Goal: Task Accomplishment & Management: Use online tool/utility

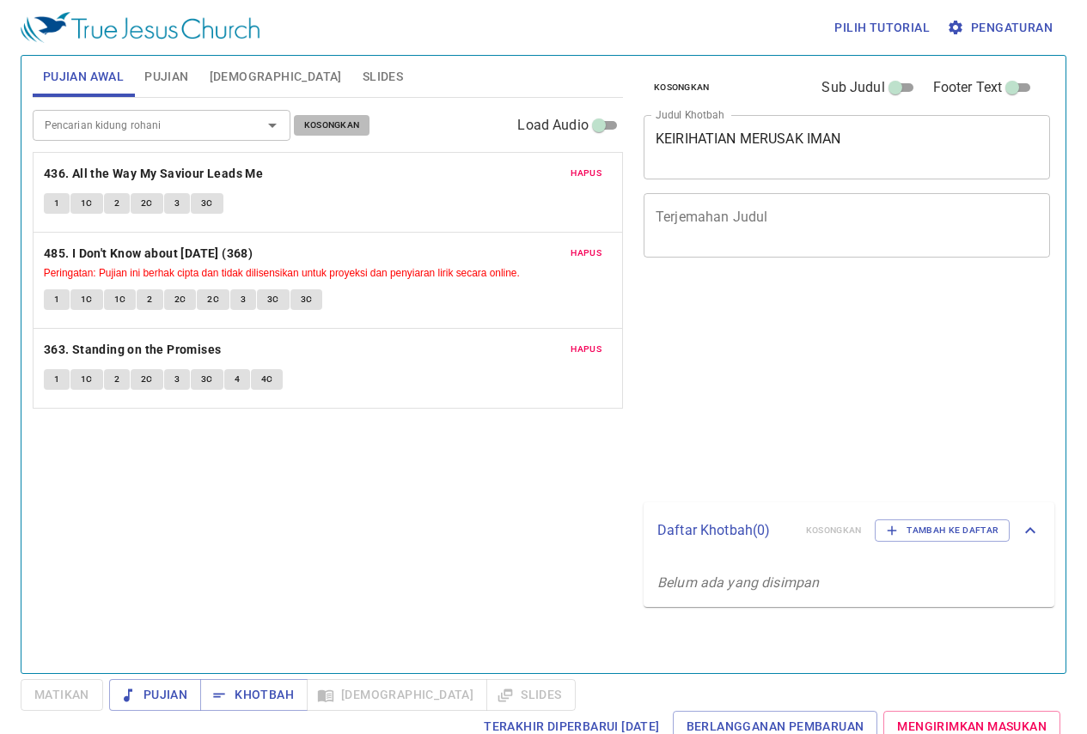
click at [339, 125] on span "Kosongkan" at bounding box center [332, 125] width 56 height 15
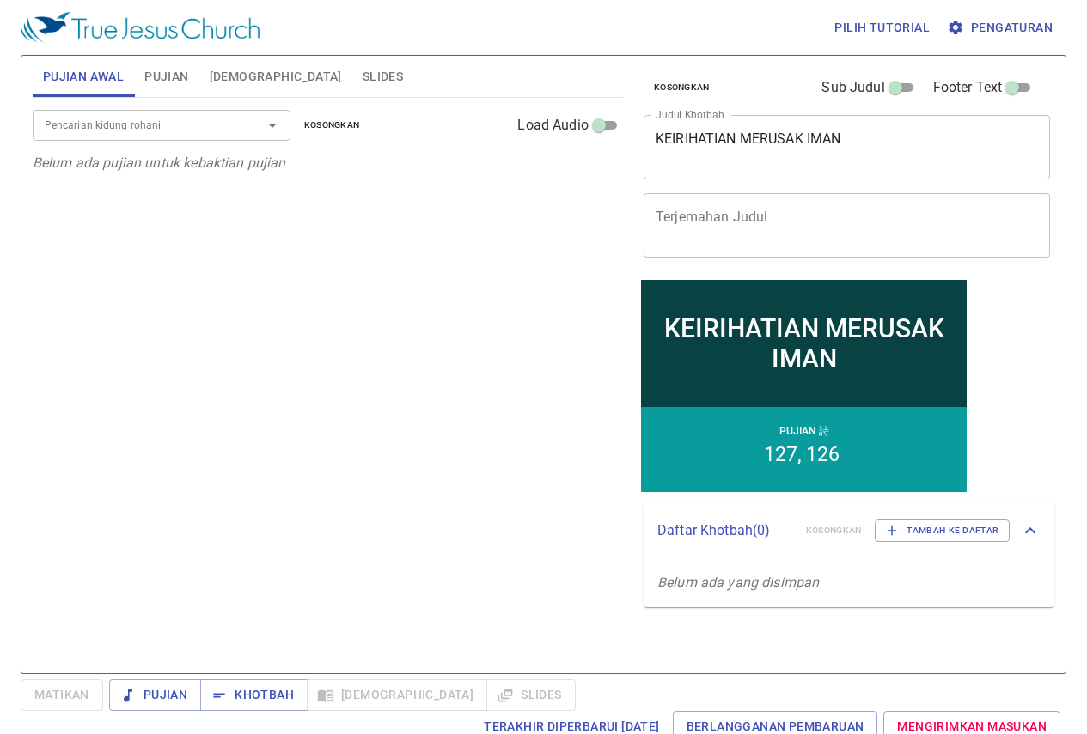
click at [195, 88] on button "Pujian" at bounding box center [166, 76] width 64 height 41
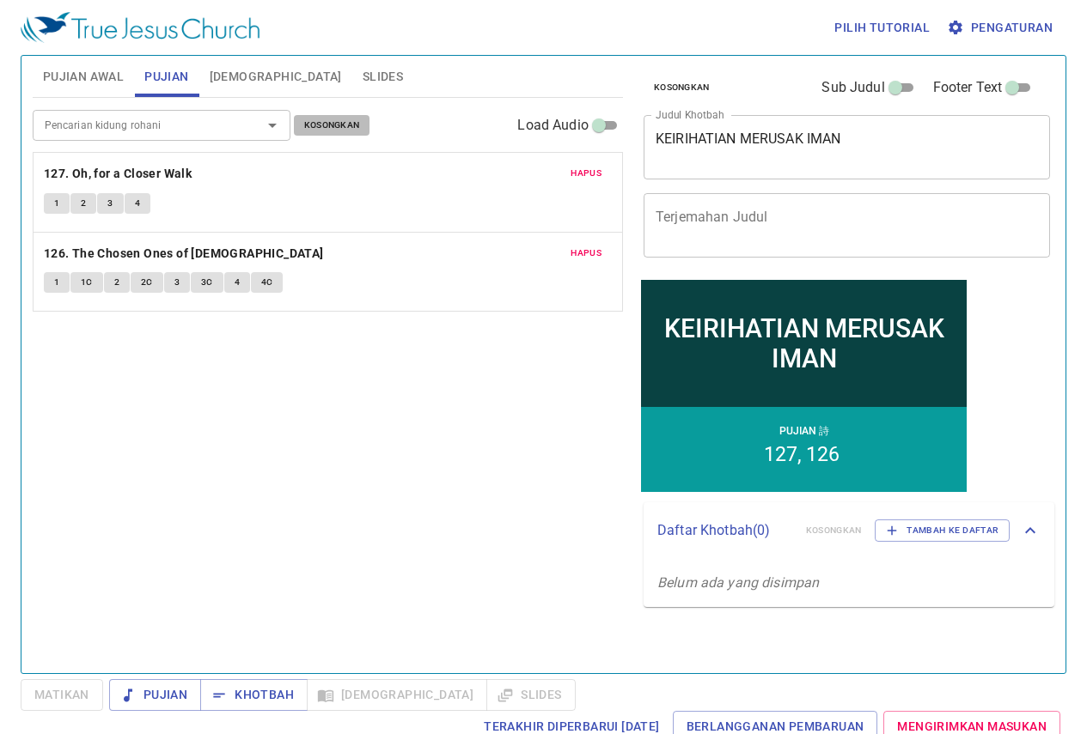
click at [339, 118] on span "Kosongkan" at bounding box center [332, 125] width 56 height 15
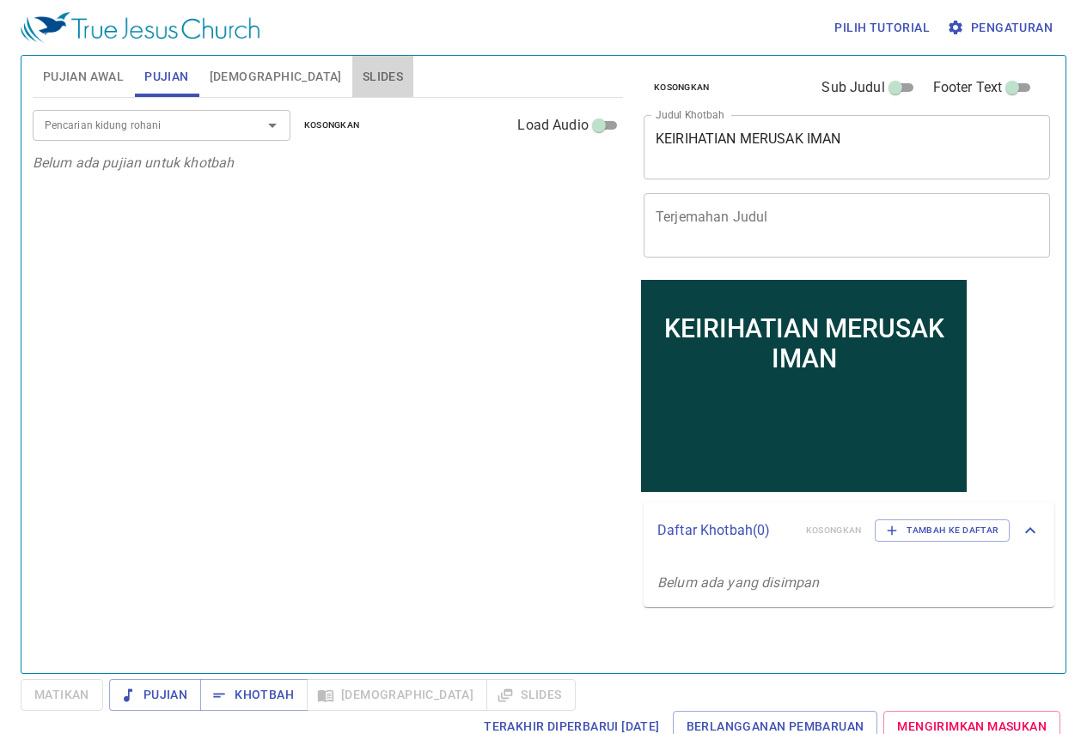
click at [363, 78] on span "Slides" at bounding box center [383, 76] width 40 height 21
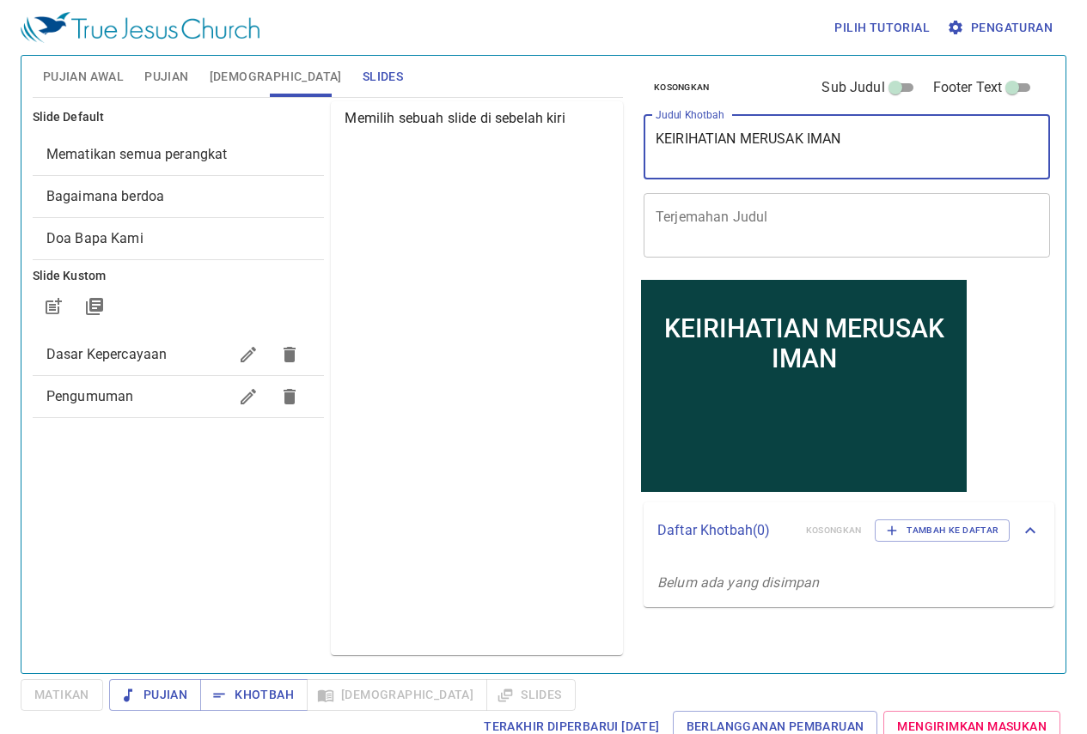
drag, startPoint x: 859, startPoint y: 136, endPoint x: 645, endPoint y: 166, distance: 216.0
click at [645, 166] on div "KEIRIHATIAN MERUSAK IMAN x Judul Khotbah" at bounding box center [846, 147] width 406 height 64
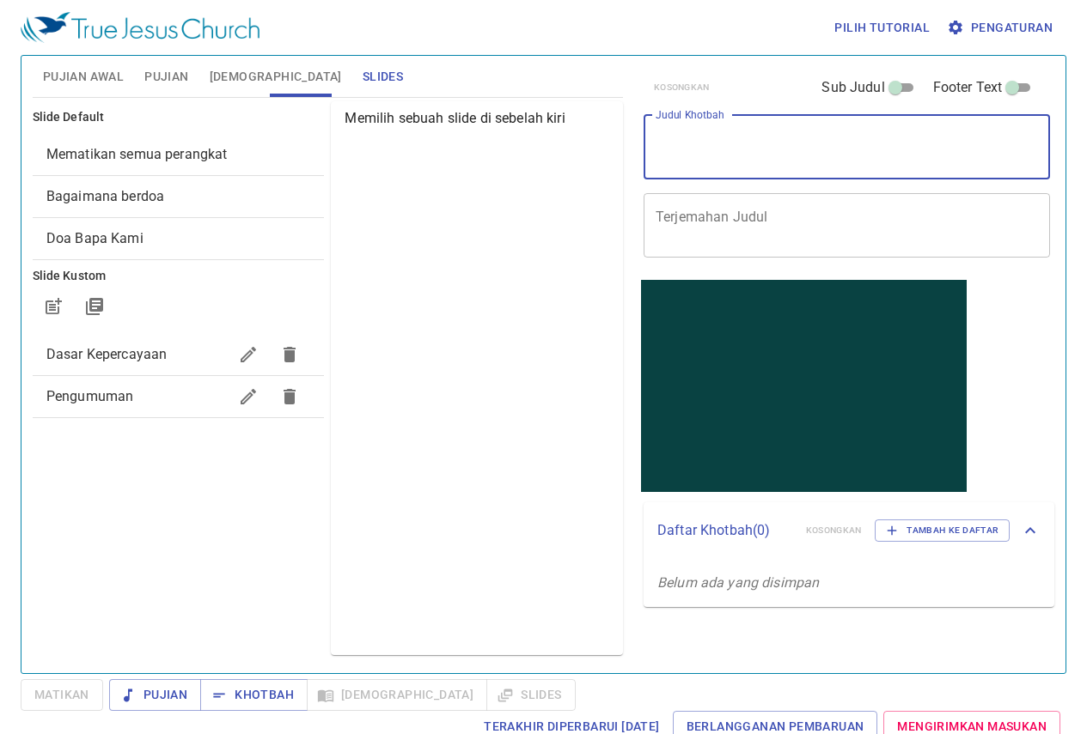
click at [528, 233] on div "Memilih sebuah slide di sebelah kiri" at bounding box center [477, 378] width 292 height 554
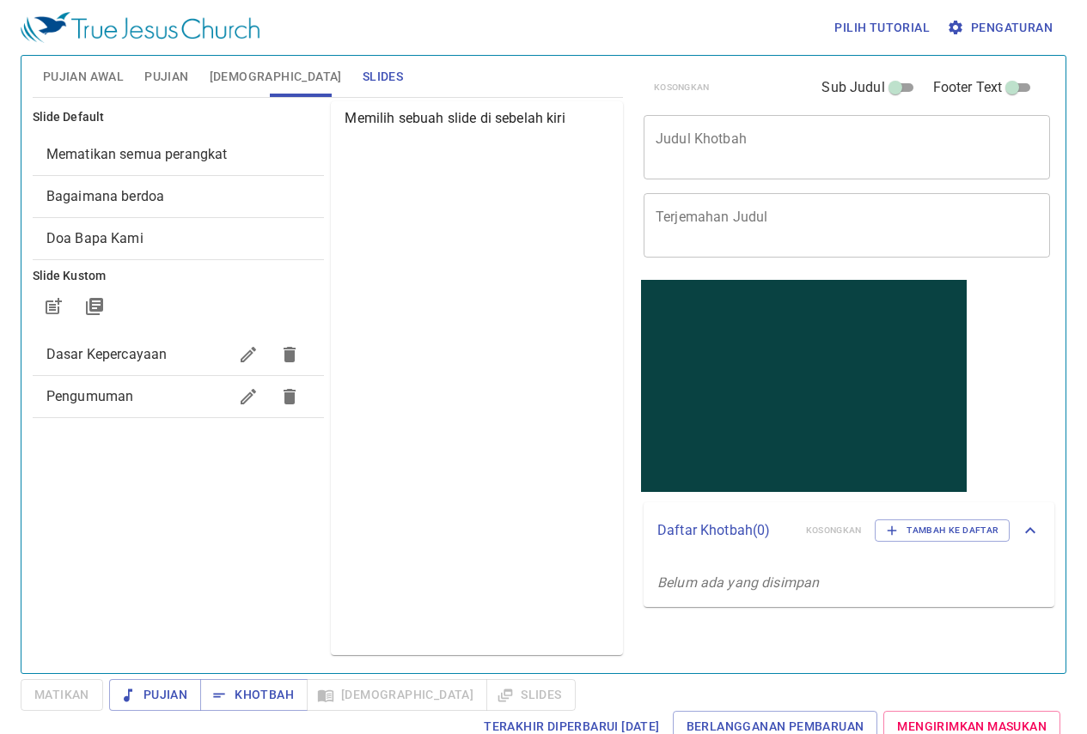
click at [94, 85] on span "Pujian Awal" at bounding box center [83, 76] width 81 height 21
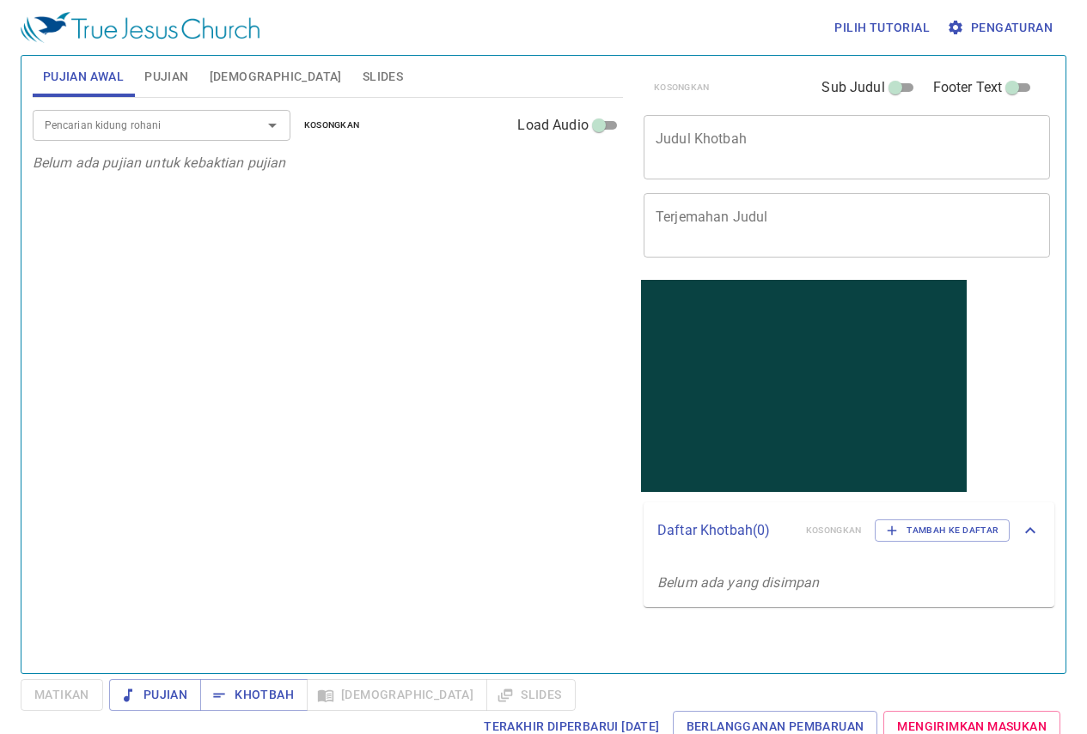
click at [123, 122] on input "Pencarian kidung rohani" at bounding box center [136, 125] width 197 height 20
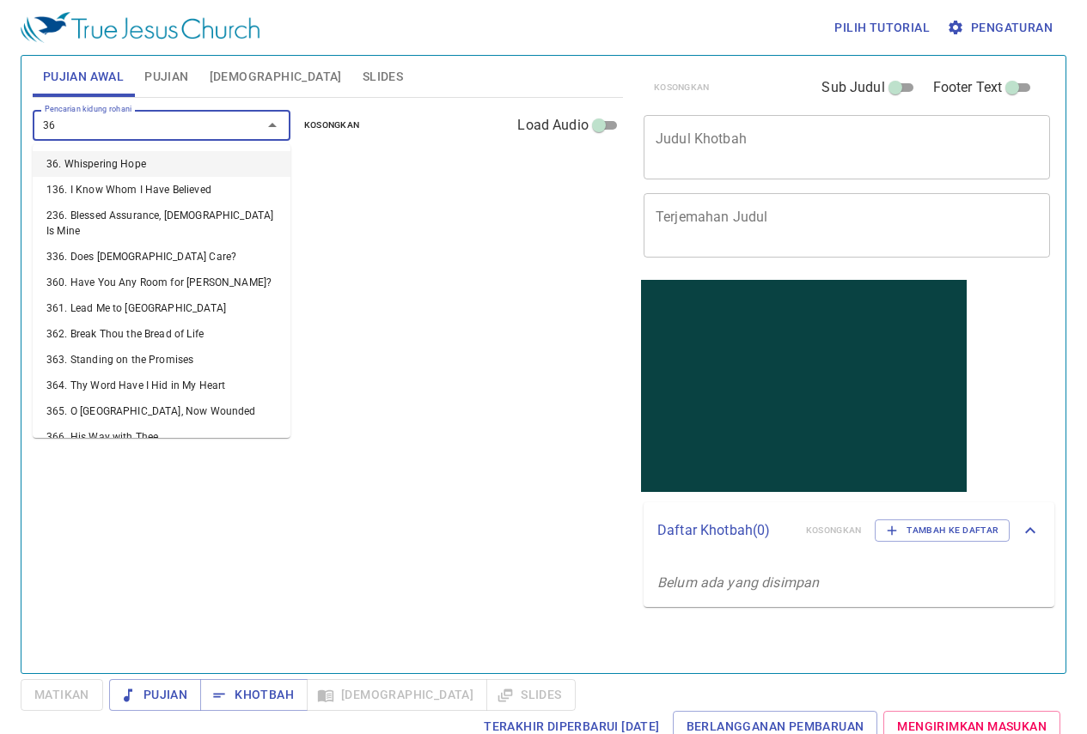
type input "360"
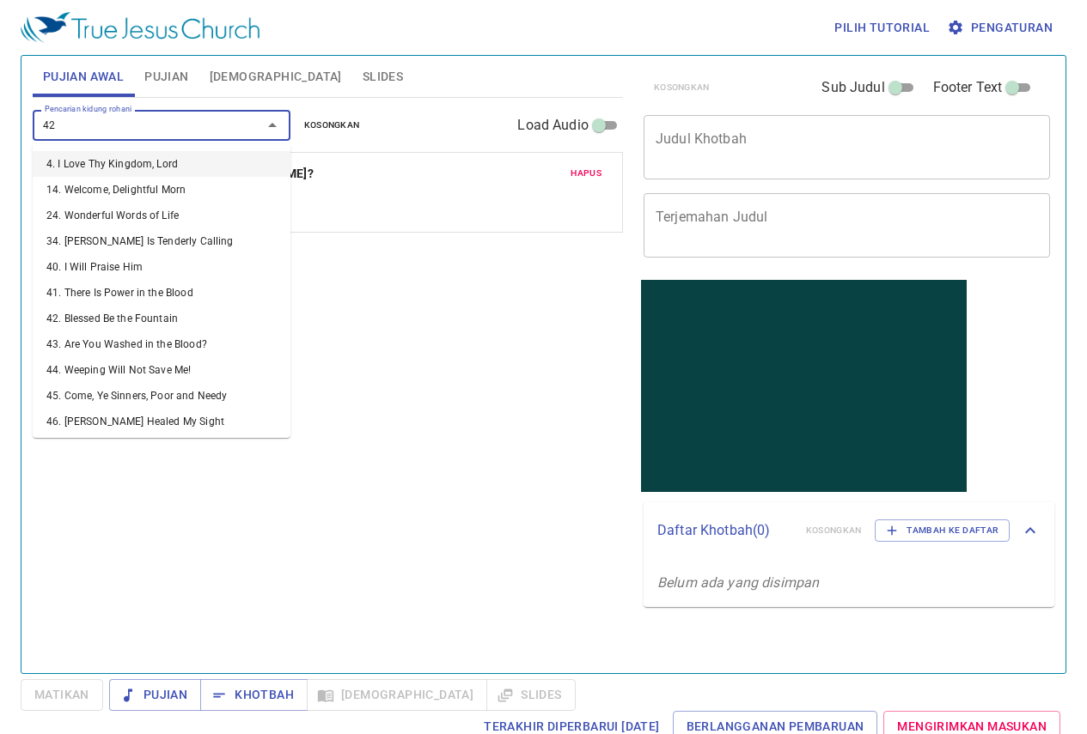
type input "421"
type input "135"
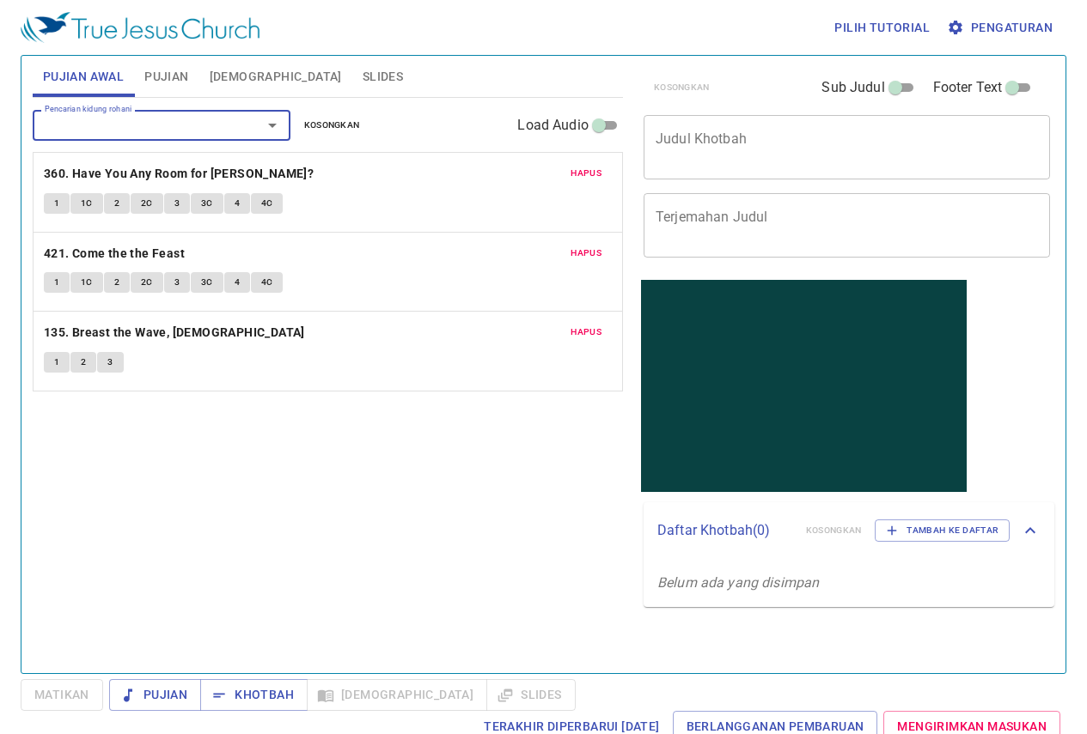
click at [363, 76] on span "Slides" at bounding box center [383, 76] width 40 height 21
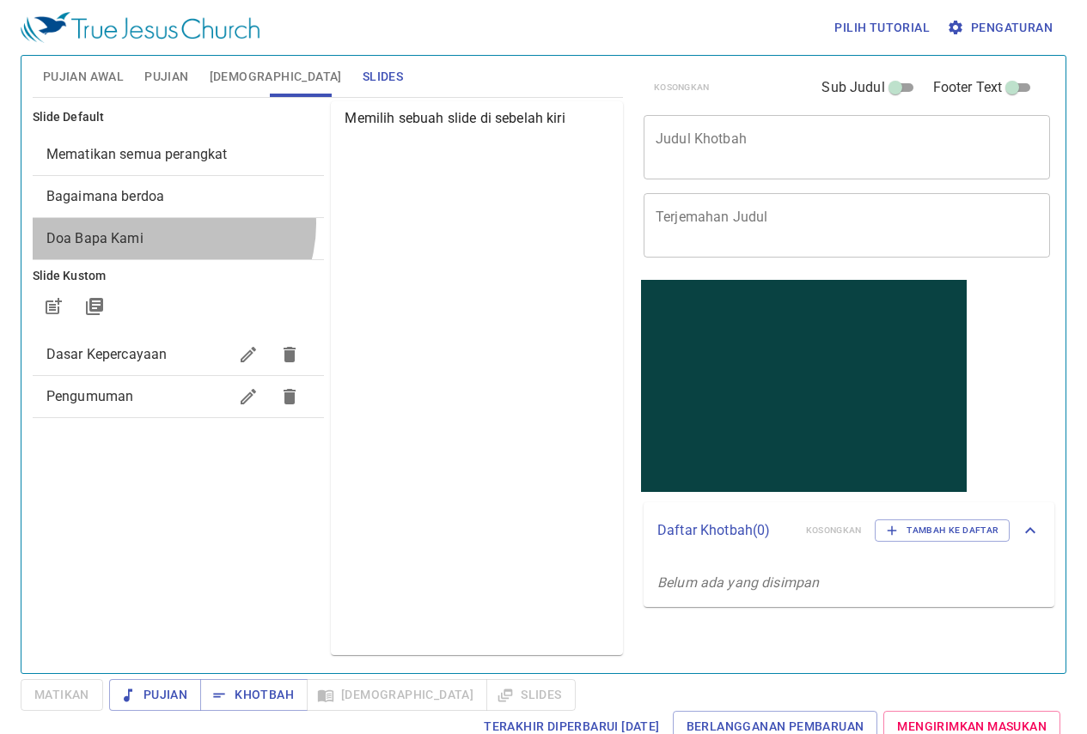
click at [172, 224] on div "Doa Bapa Kami" at bounding box center [179, 238] width 292 height 41
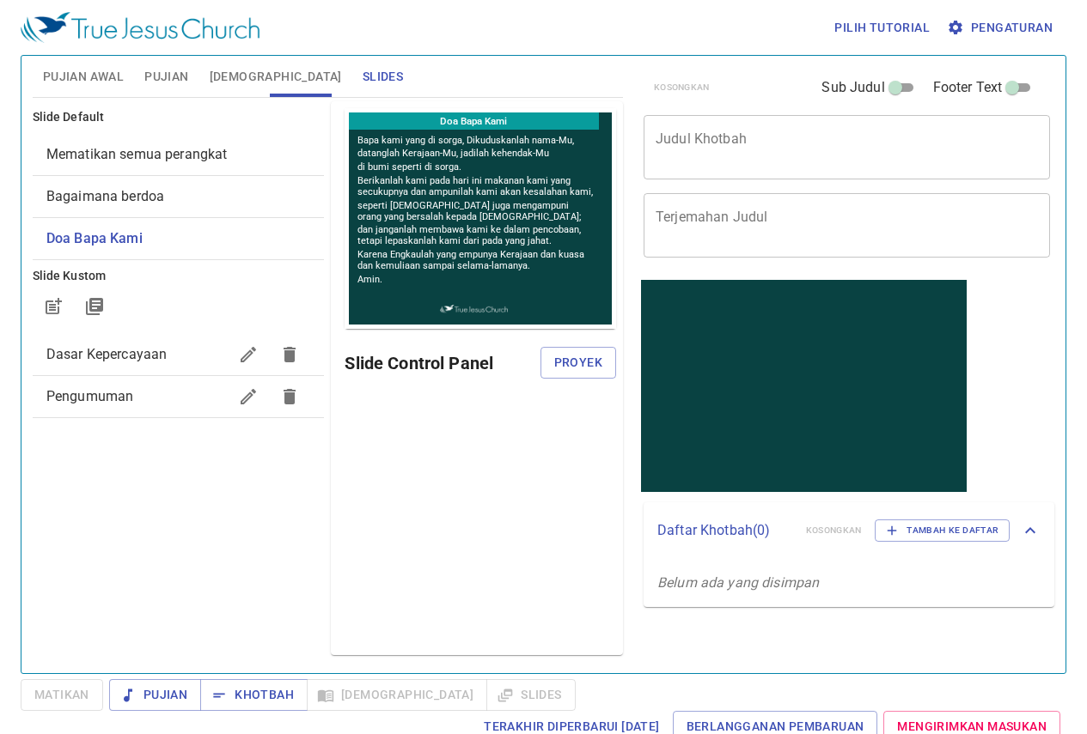
click at [195, 204] on span "Bagaimana berdoa" at bounding box center [178, 196] width 265 height 21
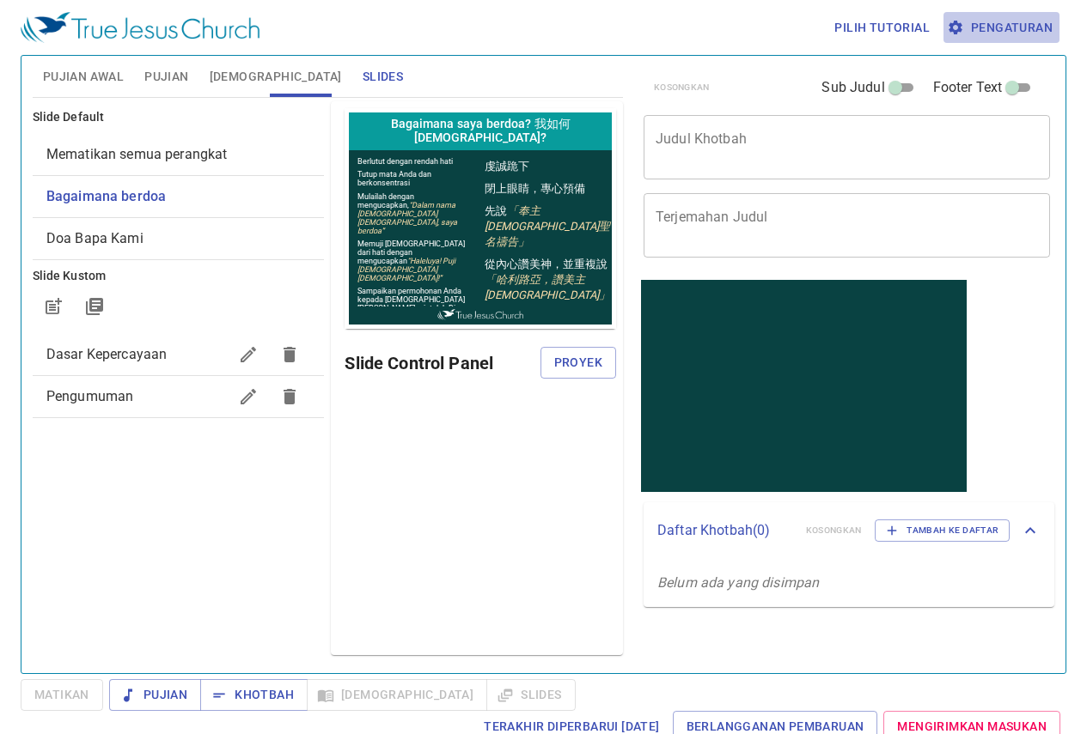
click at [982, 24] on span "Pengaturan" at bounding box center [1001, 27] width 102 height 21
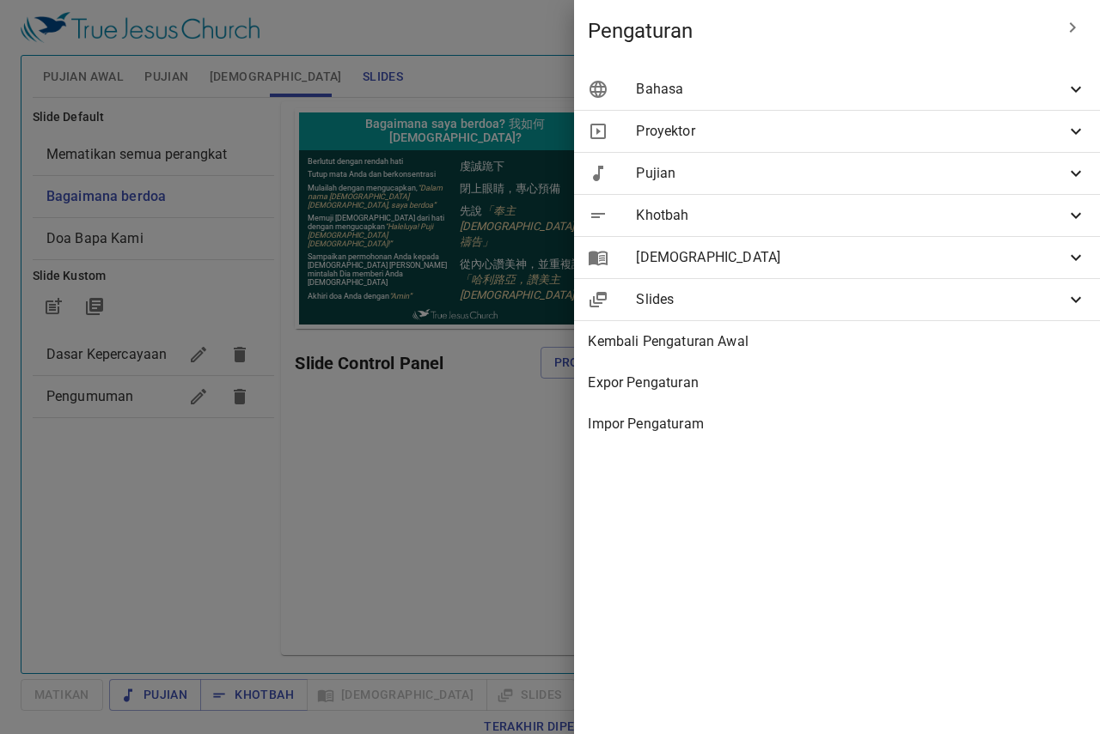
click at [984, 82] on span "Bahasa" at bounding box center [851, 89] width 430 height 21
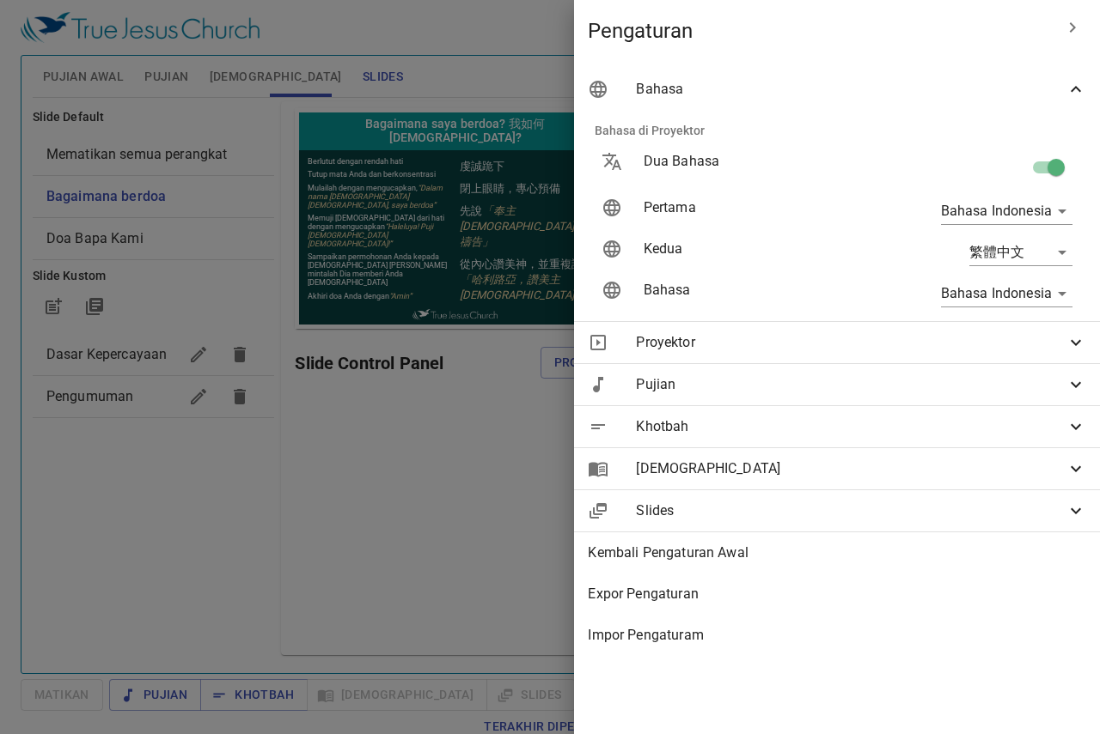
click at [1000, 177] on div at bounding box center [982, 167] width 207 height 60
click at [1069, 157] on input "checkbox" at bounding box center [1056, 171] width 98 height 33
checkbox input "false"
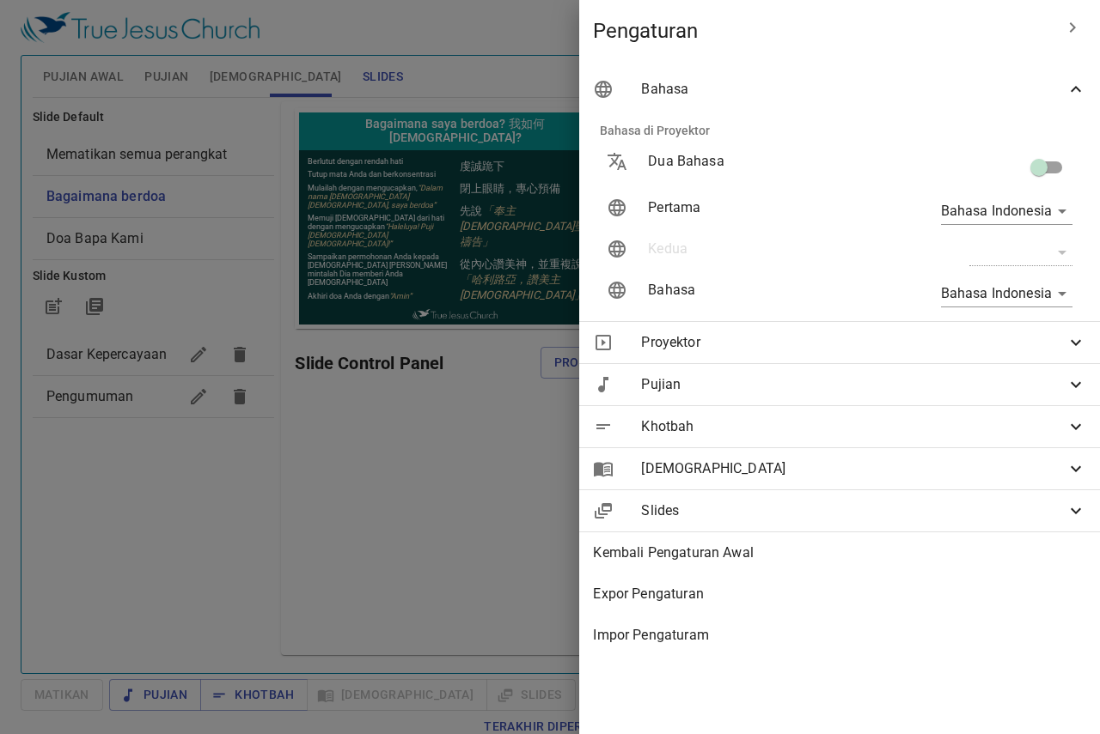
click at [179, 133] on div at bounding box center [550, 367] width 1100 height 734
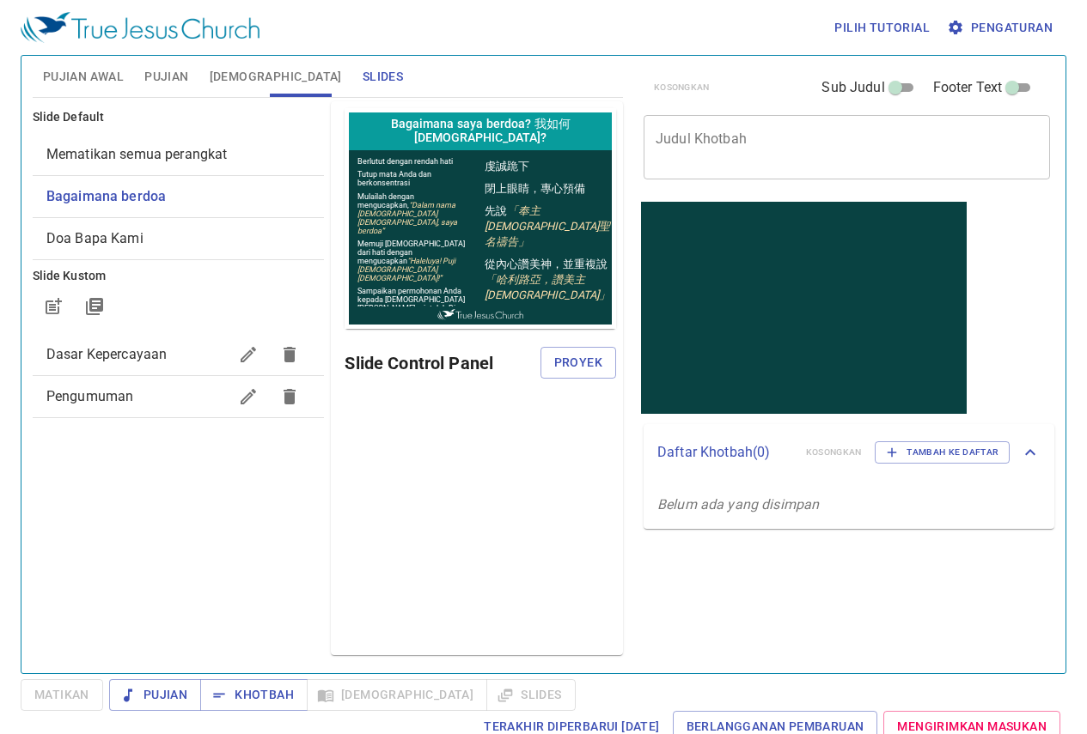
click at [220, 177] on div "Bagaimana berdoa" at bounding box center [179, 196] width 292 height 41
click at [218, 168] on div "Mematikan semua perangkat" at bounding box center [179, 154] width 292 height 41
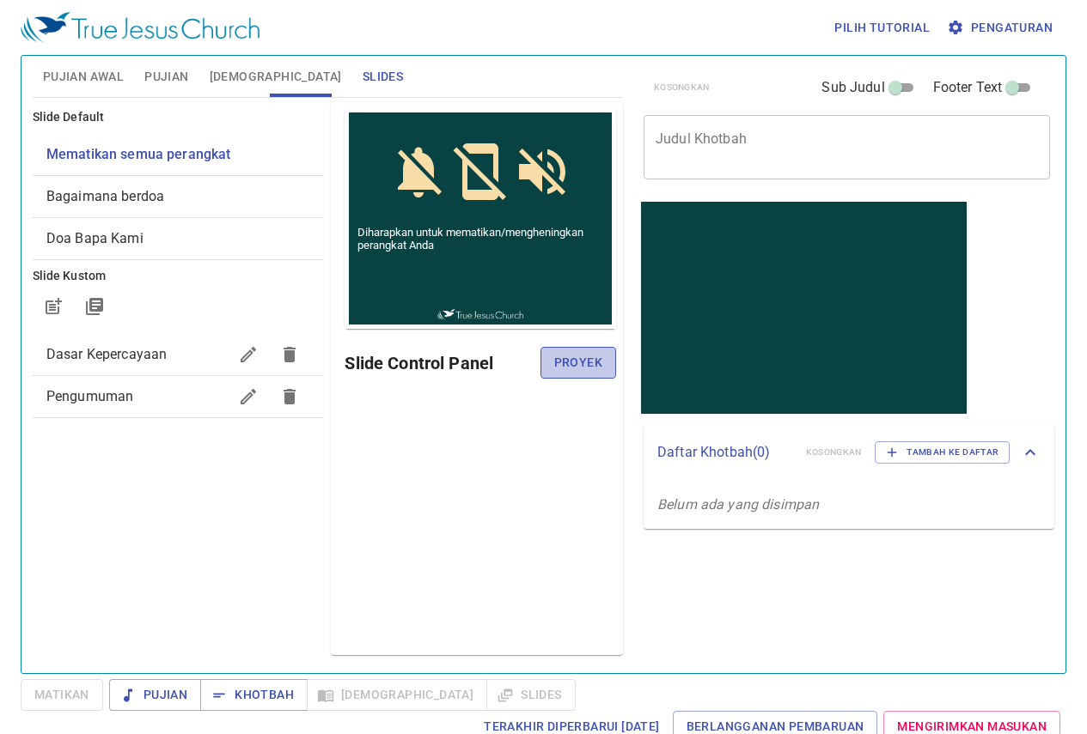
click at [576, 370] on span "Proyek" at bounding box center [578, 362] width 48 height 21
click at [157, 196] on span "Bagaimana berdoa" at bounding box center [105, 196] width 118 height 16
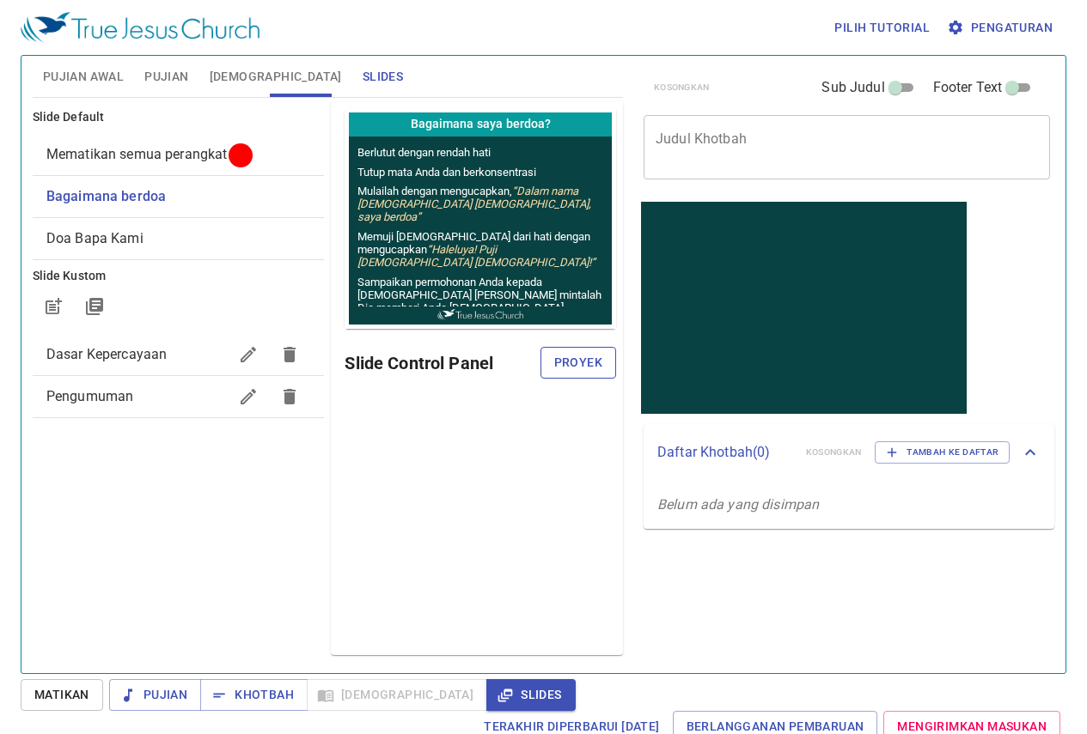
click at [594, 363] on span "Proyek" at bounding box center [578, 362] width 48 height 21
click at [70, 89] on button "Pujian Awal" at bounding box center [83, 76] width 101 height 41
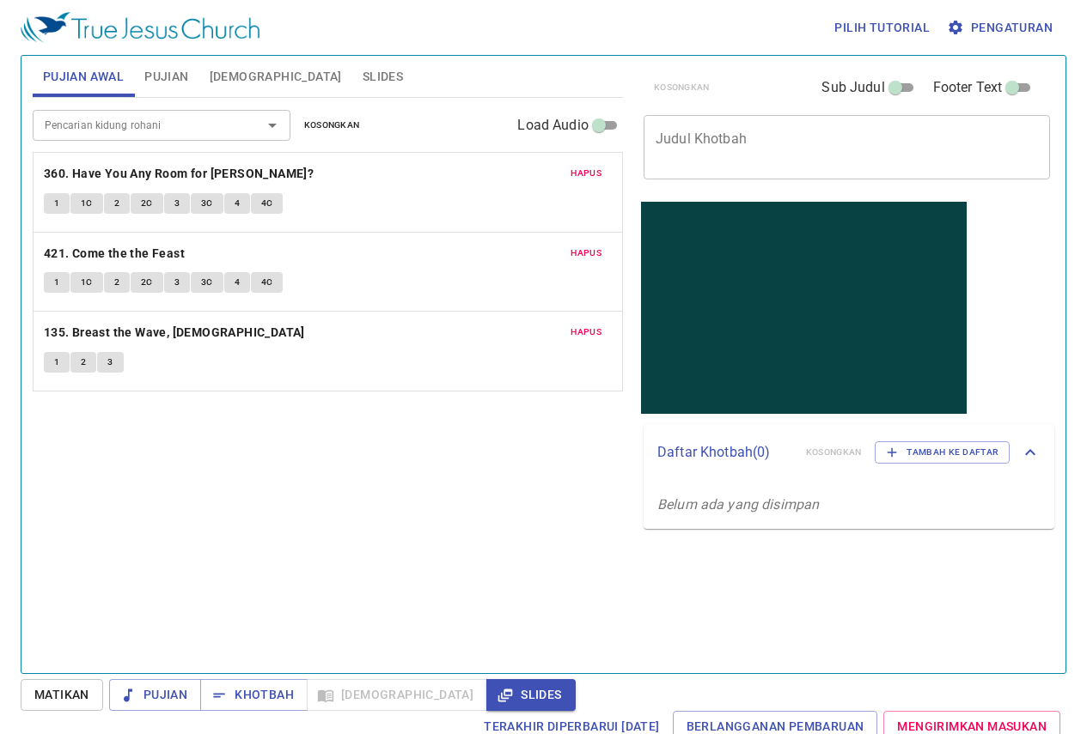
click at [400, 286] on div "1 1C 2 2C 3 3C 4 4C" at bounding box center [328, 284] width 568 height 25
click at [161, 66] on span "Pujian" at bounding box center [166, 76] width 44 height 21
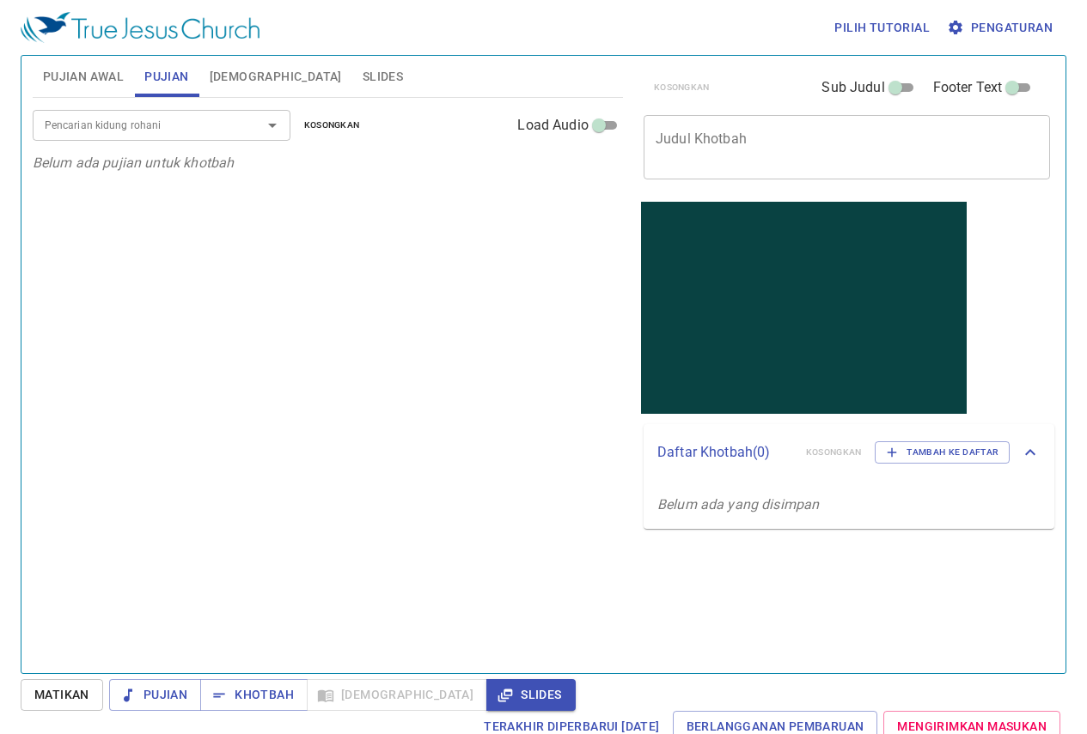
click at [108, 82] on span "Pujian Awal" at bounding box center [83, 76] width 81 height 21
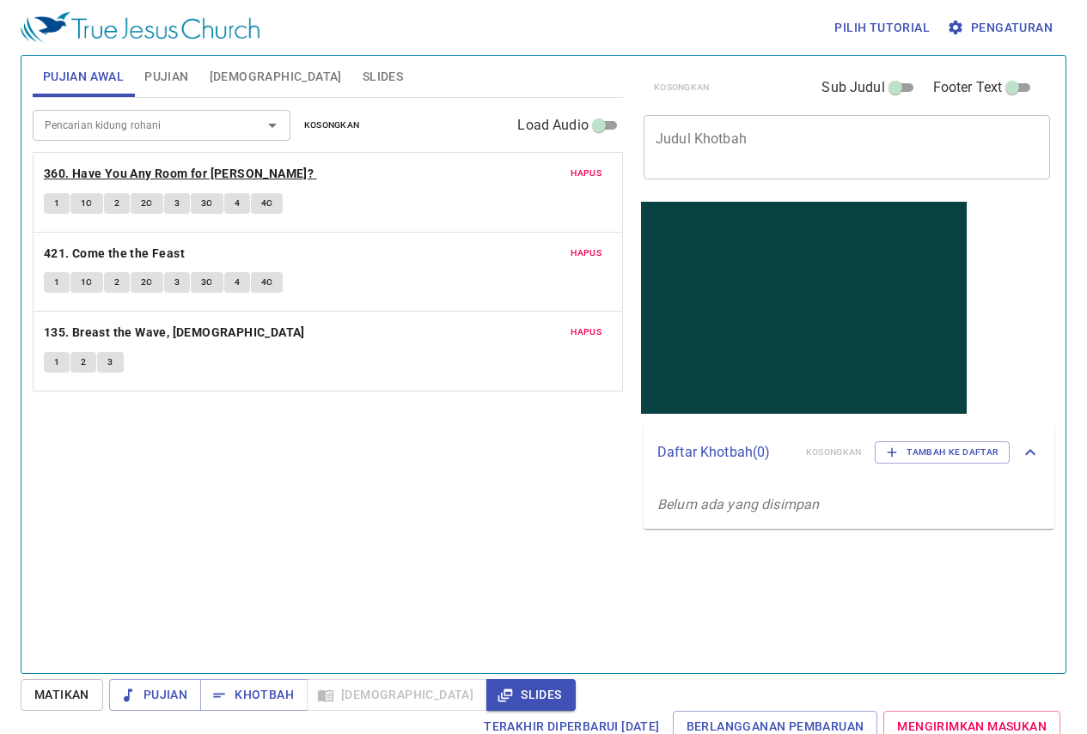
click at [86, 181] on b "360. Have You Any Room for [DEMOGRAPHIC_DATA]?" at bounding box center [179, 173] width 270 height 21
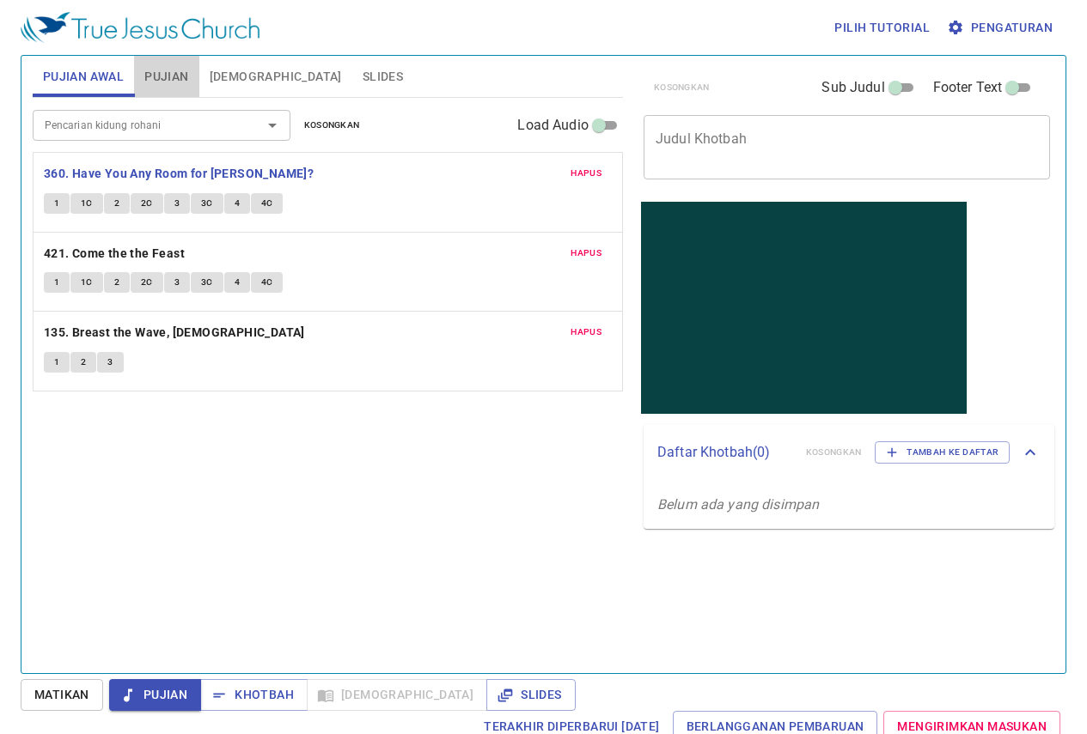
click at [184, 76] on span "Pujian" at bounding box center [166, 76] width 44 height 21
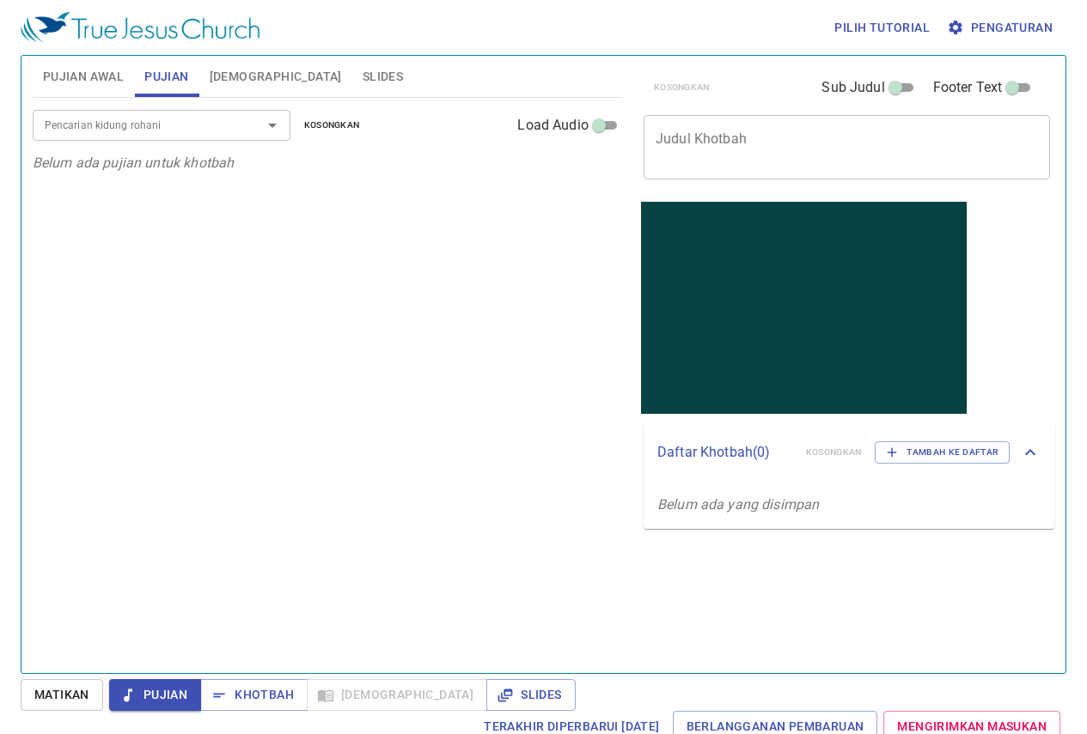
click at [168, 111] on div "Pencarian kidung rohani" at bounding box center [162, 125] width 258 height 30
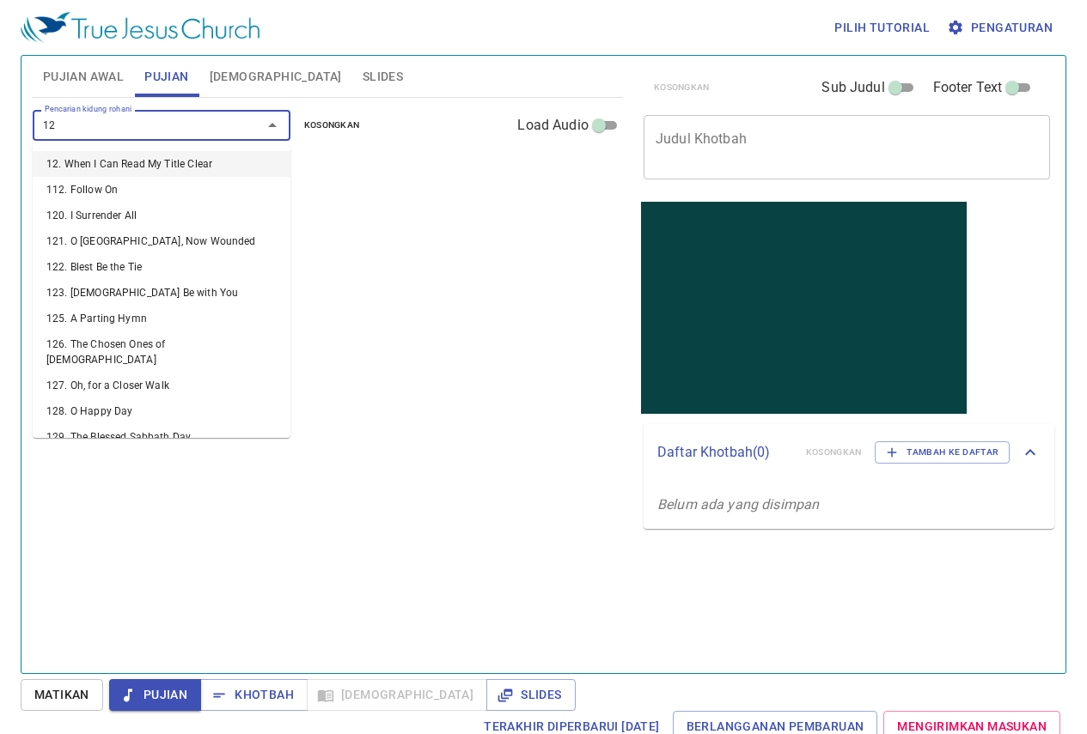
type input "128"
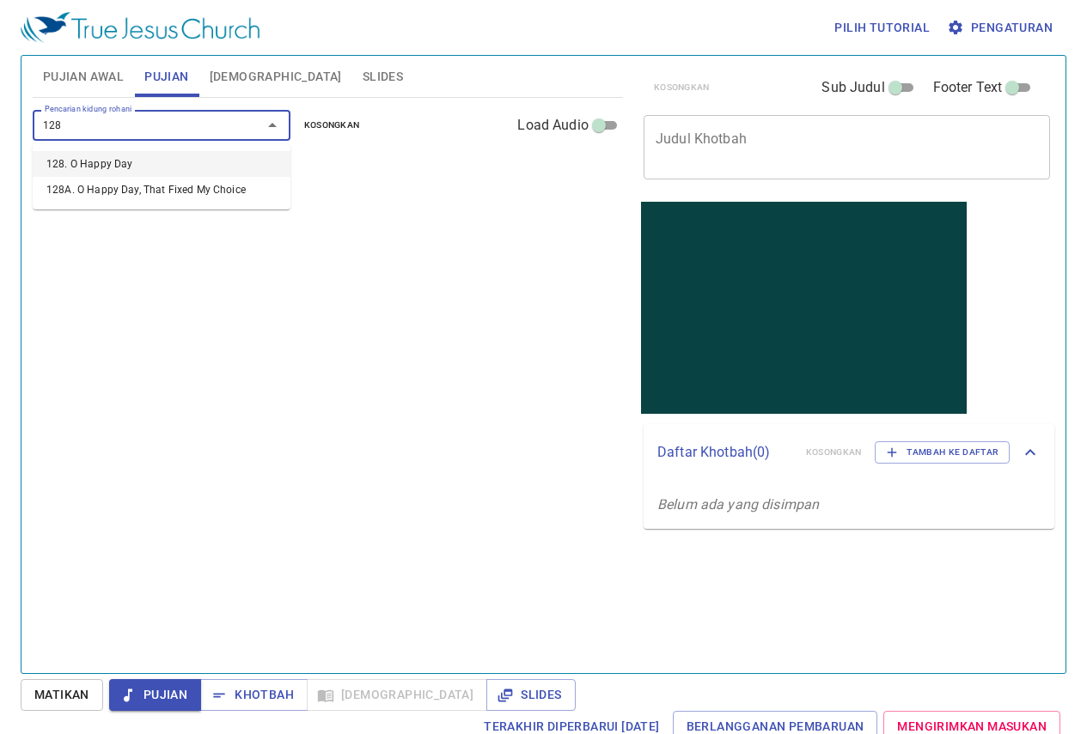
click at [254, 155] on li "128. O Happy Day" at bounding box center [162, 164] width 258 height 26
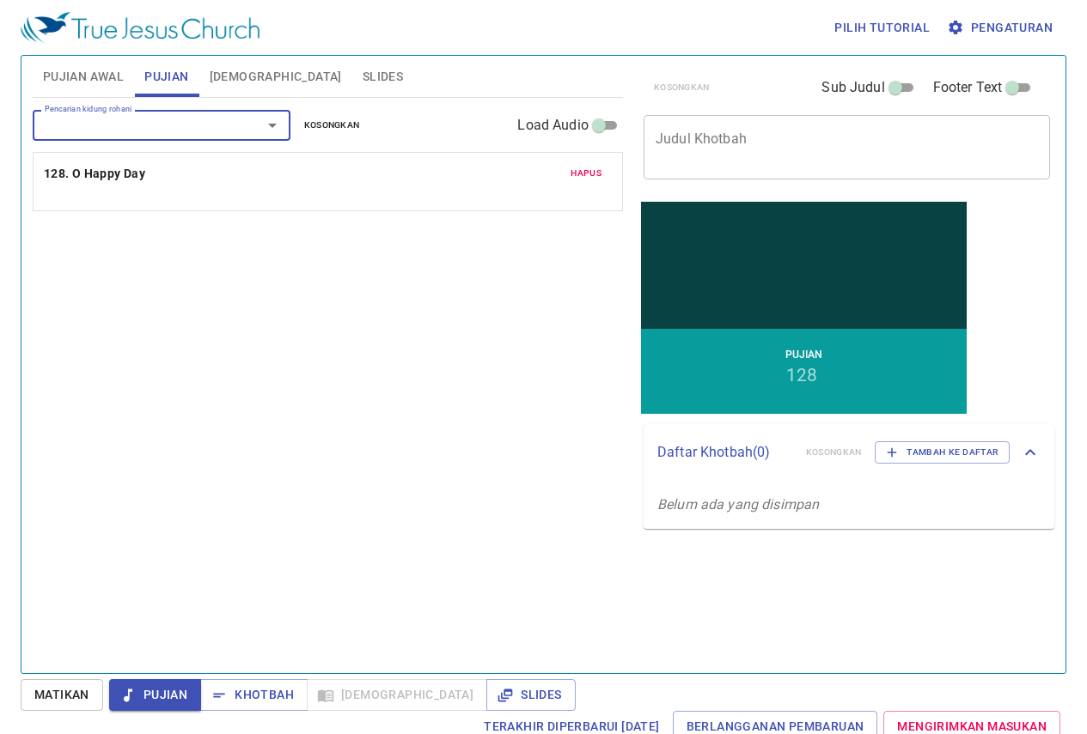
click at [88, 126] on input "Pencarian kidung rohani" at bounding box center [136, 125] width 197 height 20
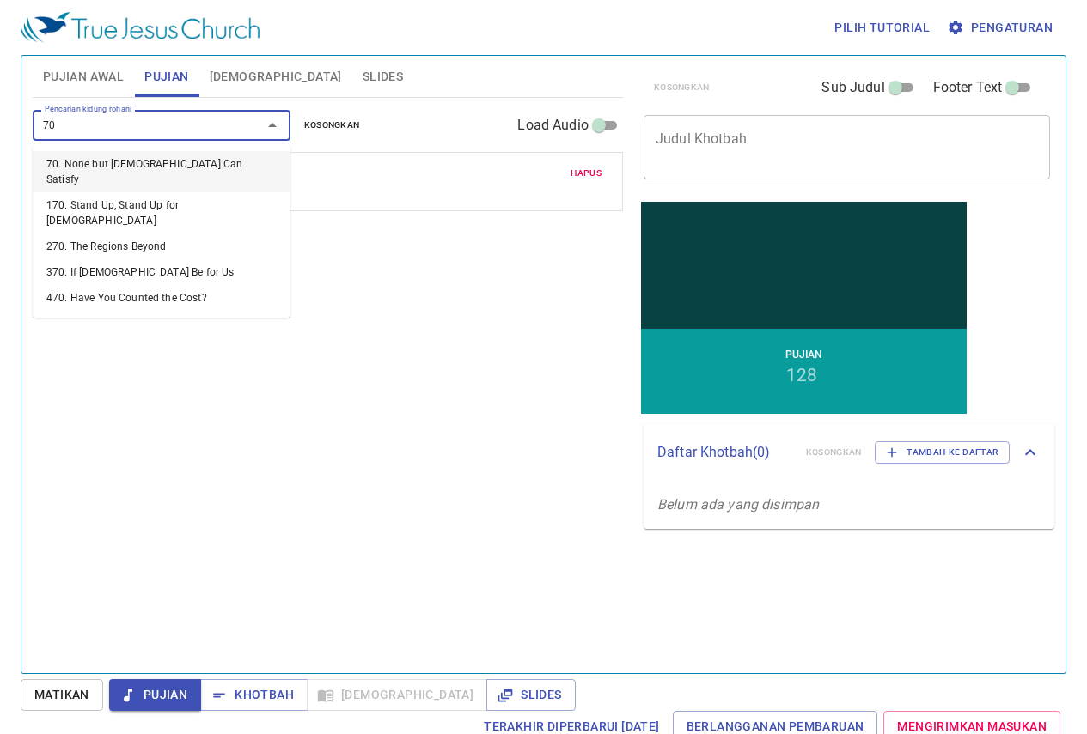
type input "70"
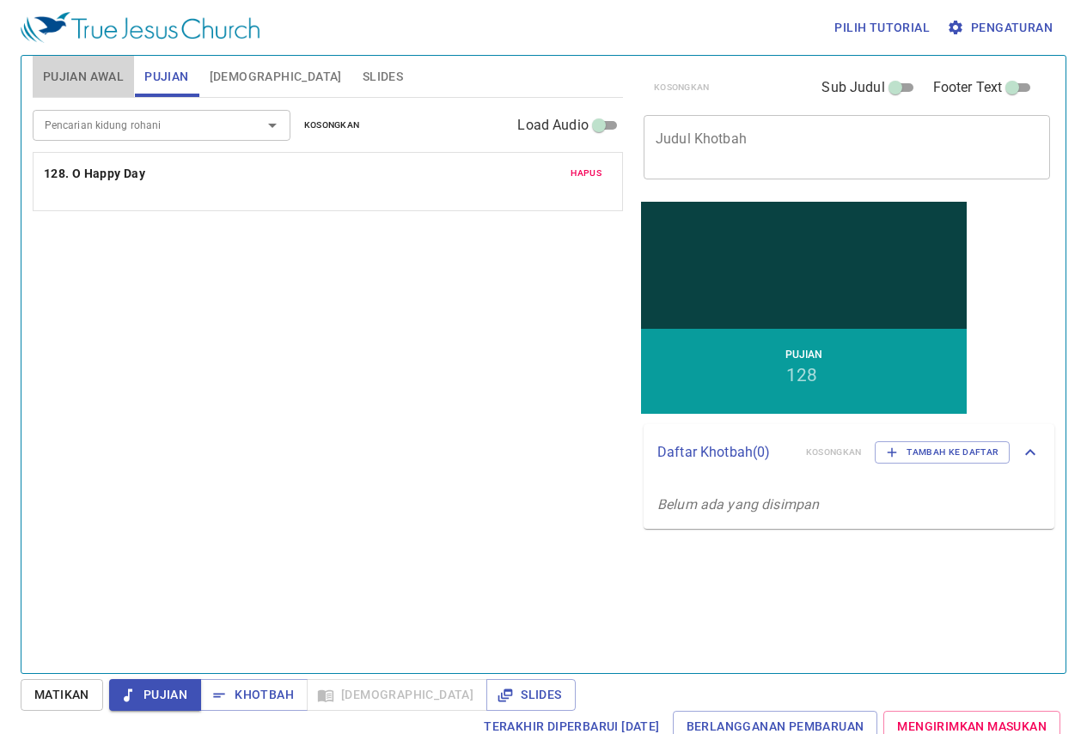
click at [109, 70] on span "Pujian Awal" at bounding box center [83, 76] width 81 height 21
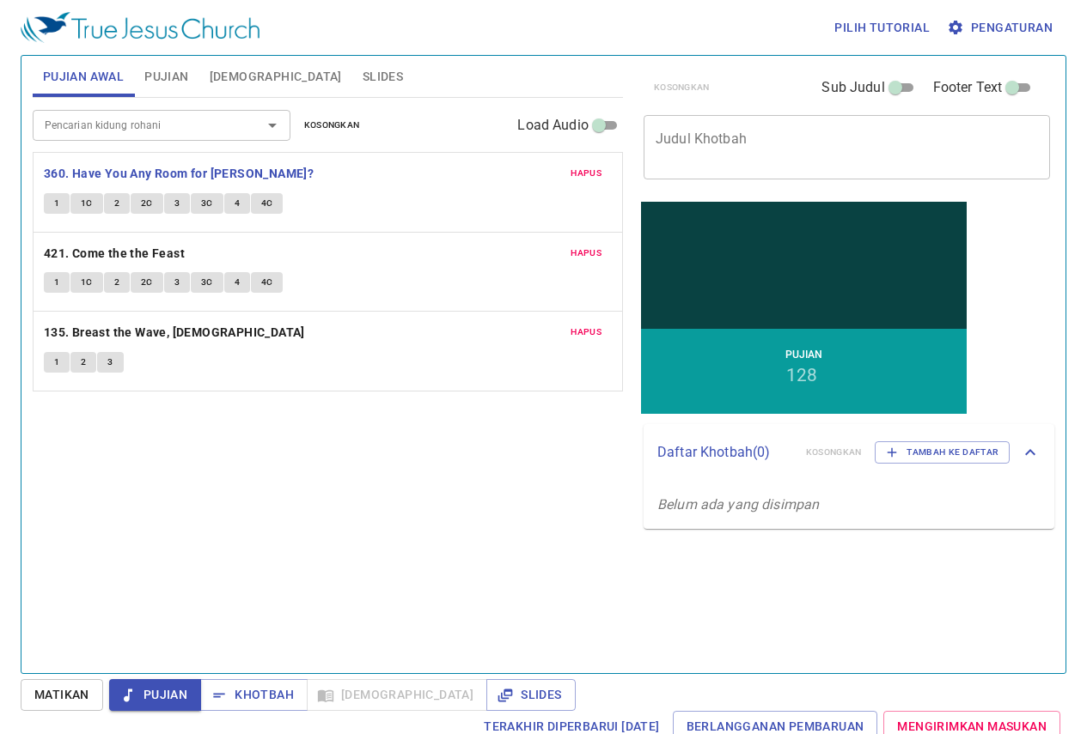
click at [64, 193] on button "1" at bounding box center [57, 203] width 26 height 21
click at [179, 81] on span "Pujian" at bounding box center [166, 76] width 44 height 21
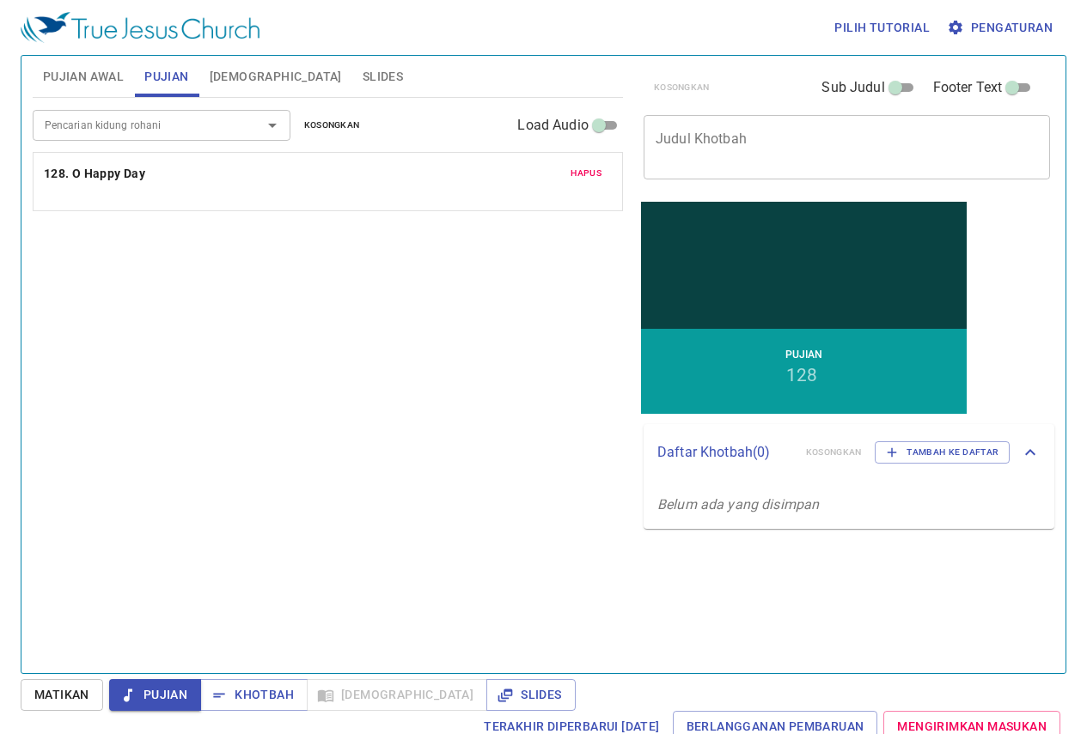
click at [115, 107] on div "Pencarian kidung rohani Pencarian kidung rohani Kosongkan Load Audio" at bounding box center [328, 125] width 590 height 55
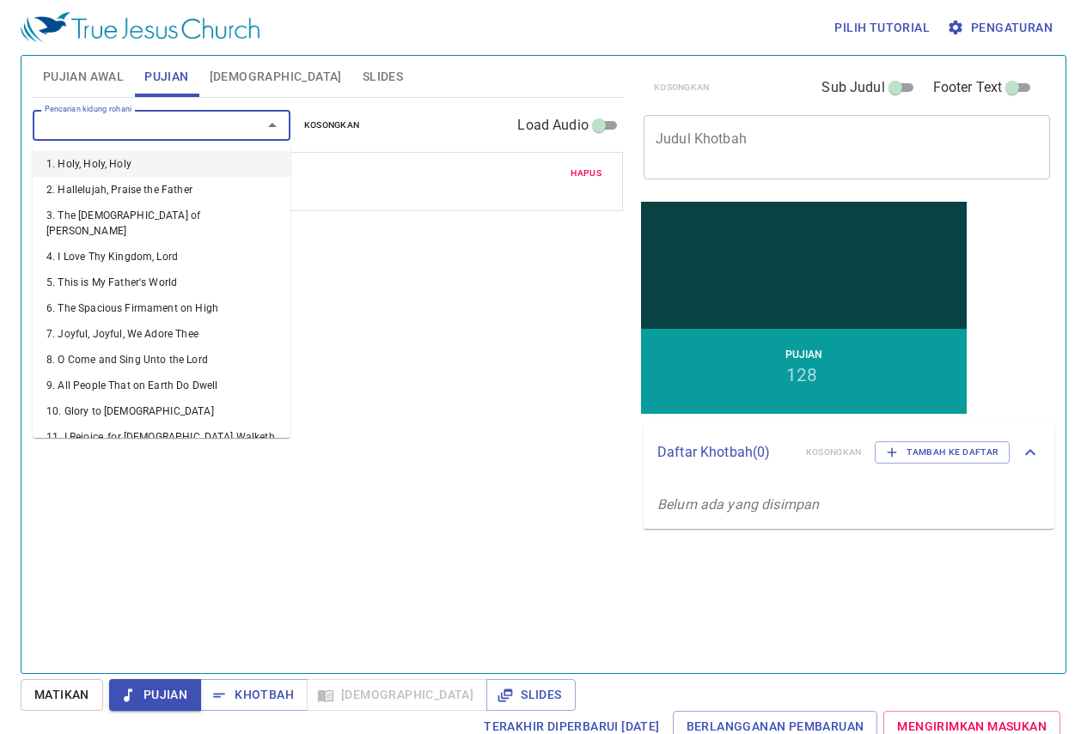
click at [122, 121] on input "Pencarian kidung rohani" at bounding box center [136, 125] width 197 height 20
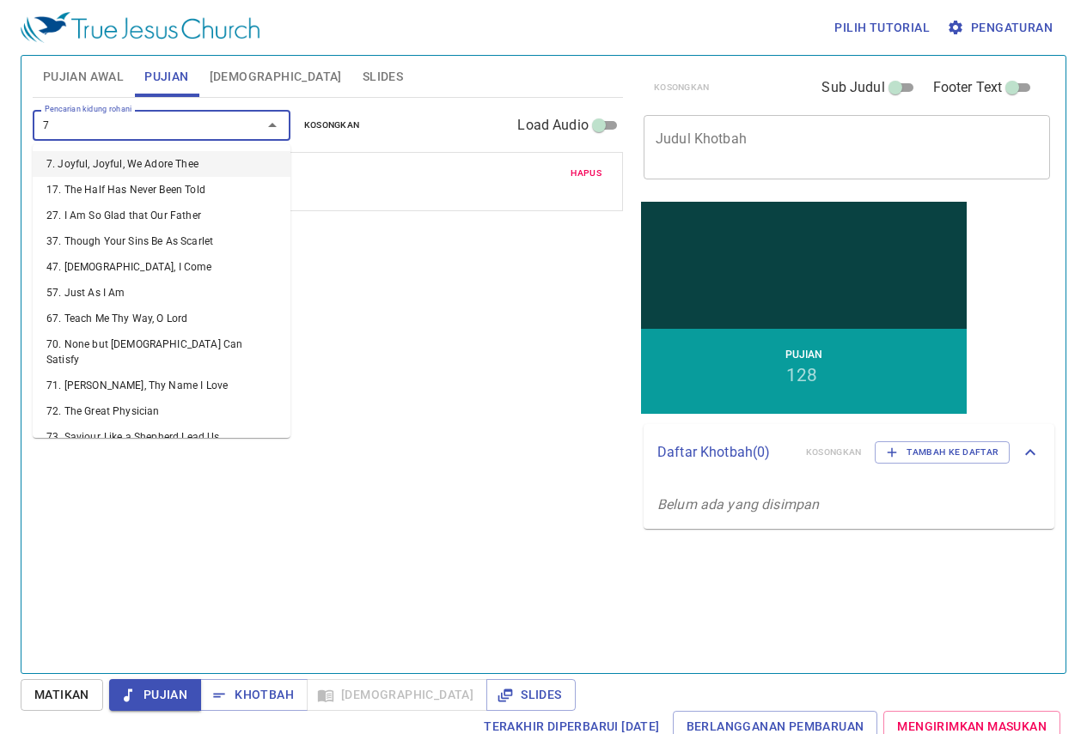
type input "70"
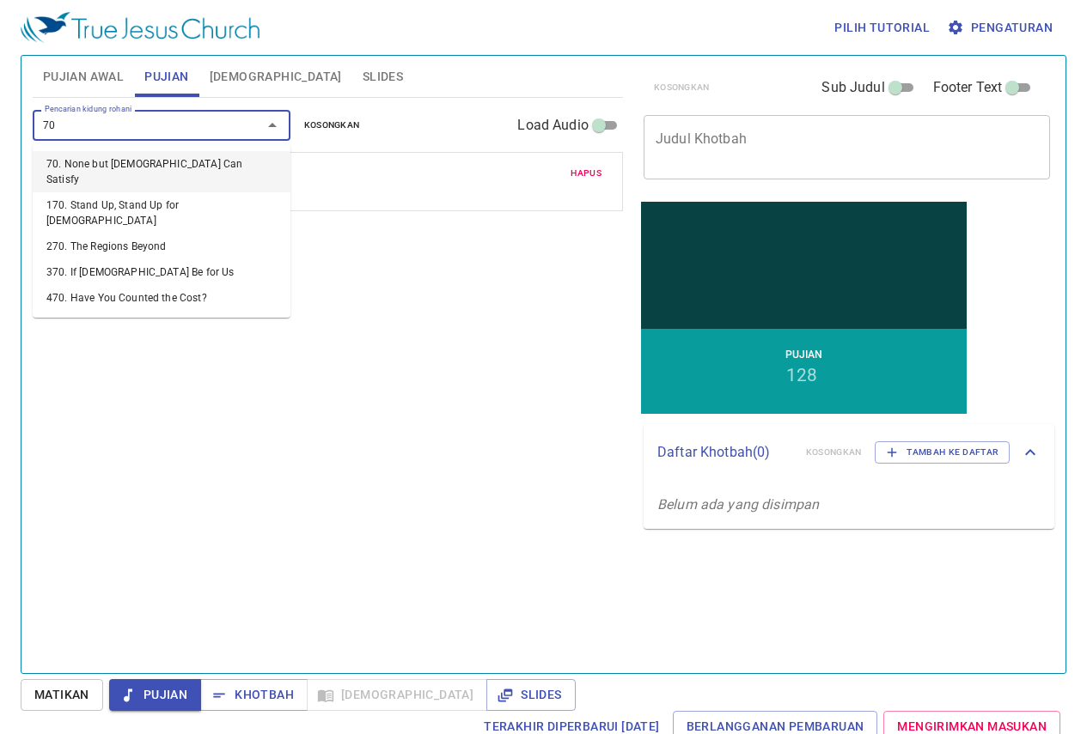
click at [135, 173] on li "70. None but [DEMOGRAPHIC_DATA] Can Satisfy" at bounding box center [162, 171] width 258 height 41
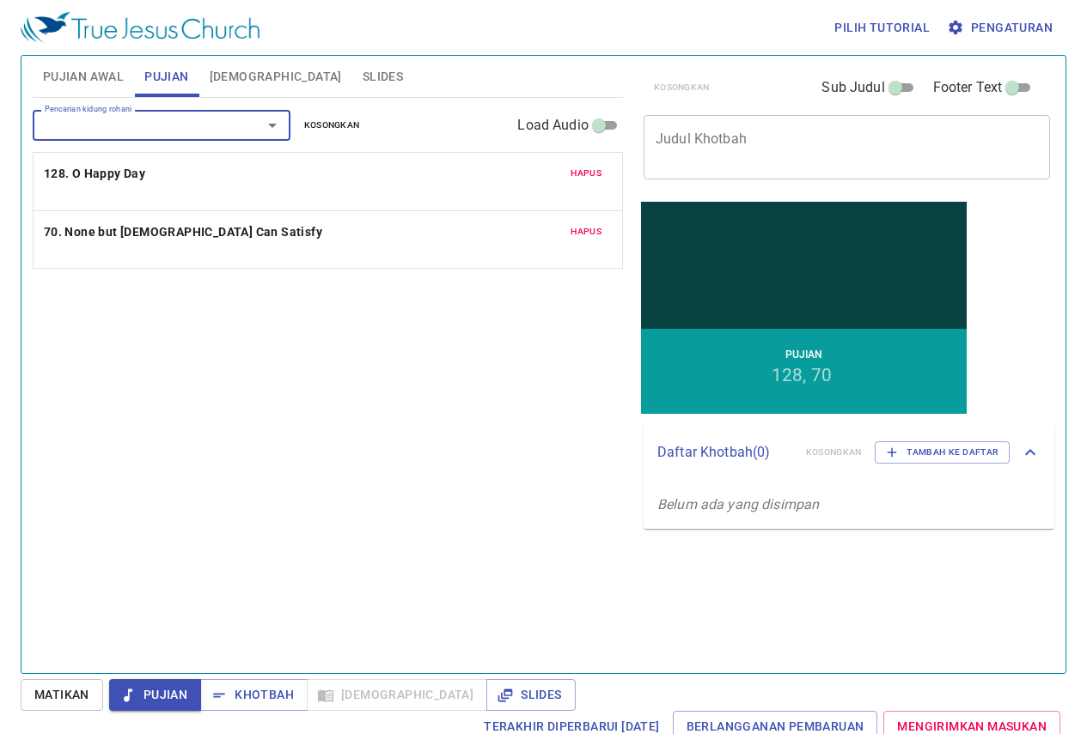
click at [113, 75] on span "Pujian Awal" at bounding box center [83, 76] width 81 height 21
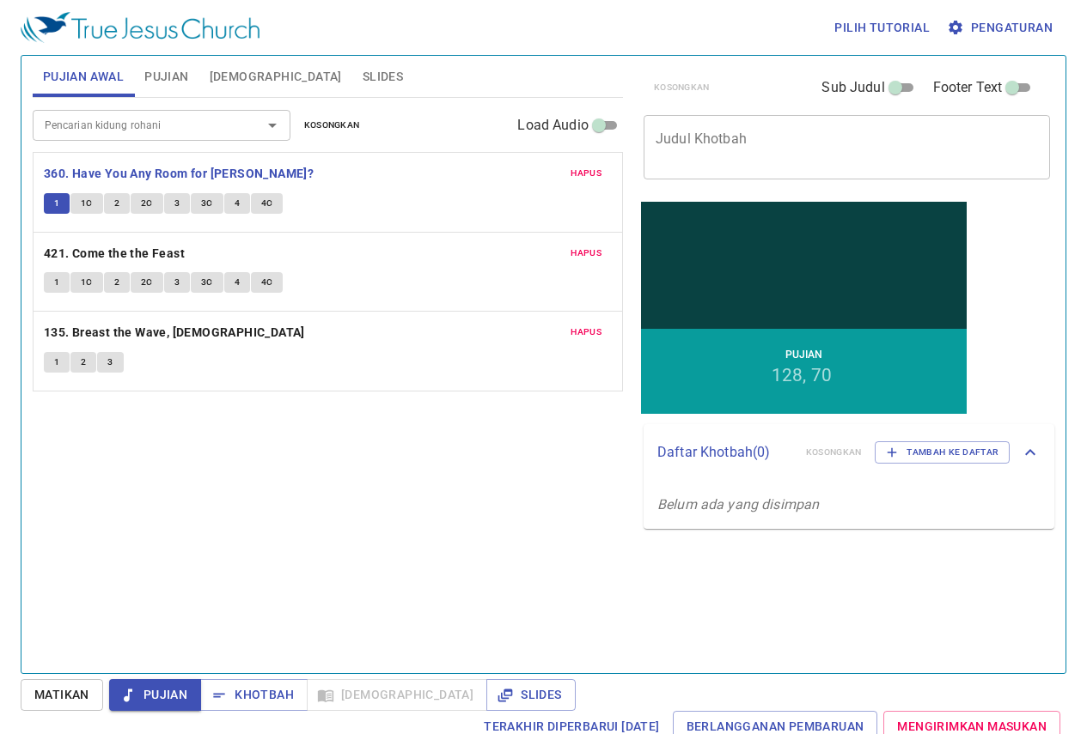
click at [735, 144] on textarea "Judul Khotbah" at bounding box center [846, 147] width 382 height 33
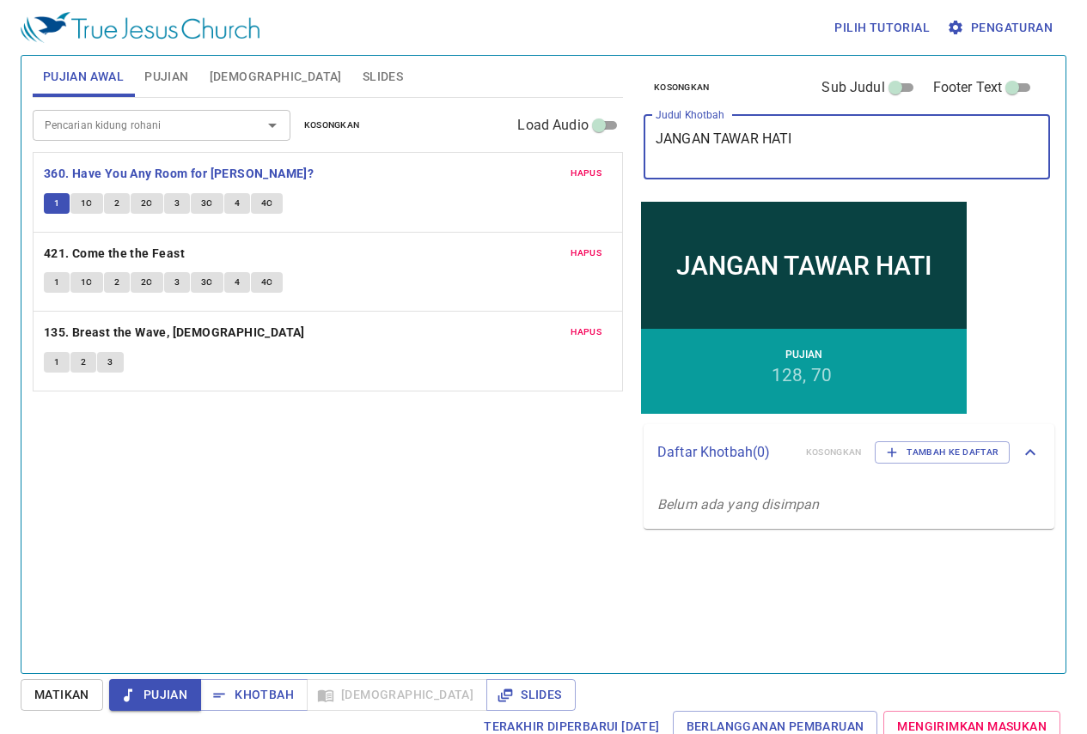
type textarea "JANGAN TAWAR HATI"
click at [447, 187] on div "Hapus 360. Have You Any Room for Jesus? 1 1C 2 2C 3 3C 4 4C" at bounding box center [328, 192] width 588 height 79
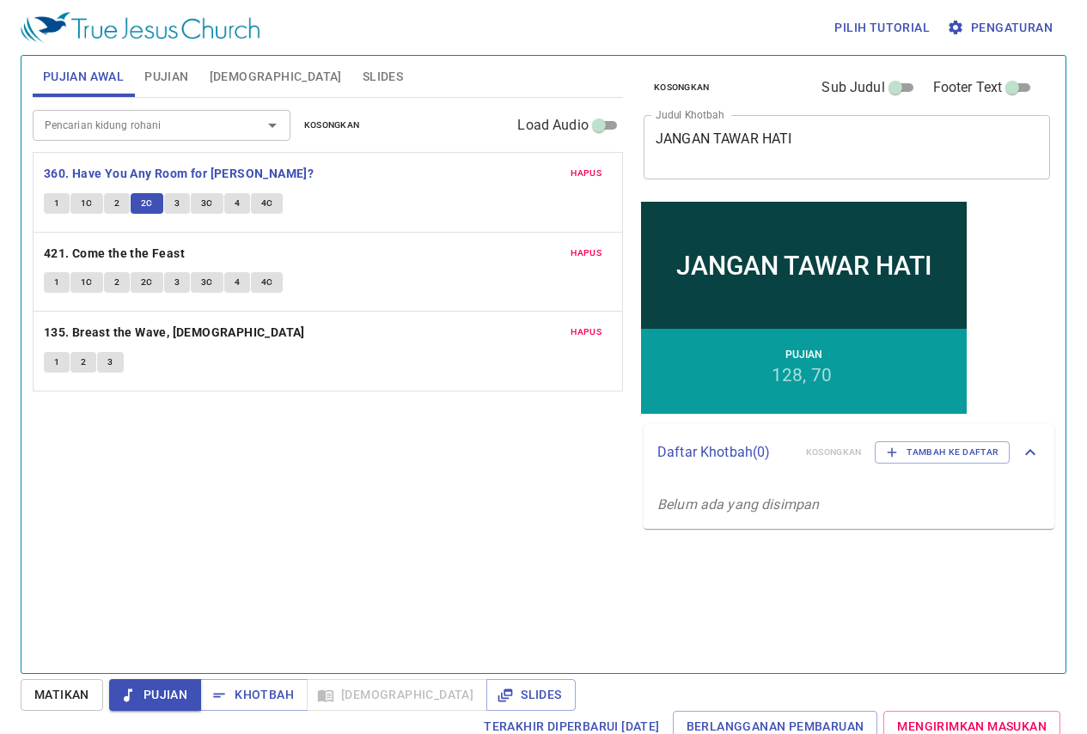
click at [174, 202] on span "3" at bounding box center [176, 203] width 5 height 15
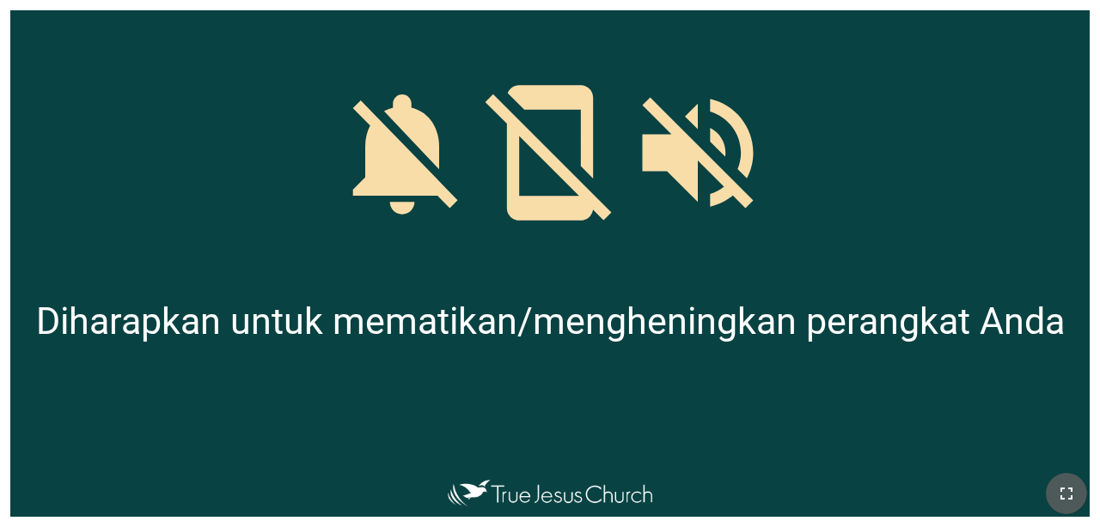
click at [686, 480] on button "button" at bounding box center [1065, 493] width 41 height 41
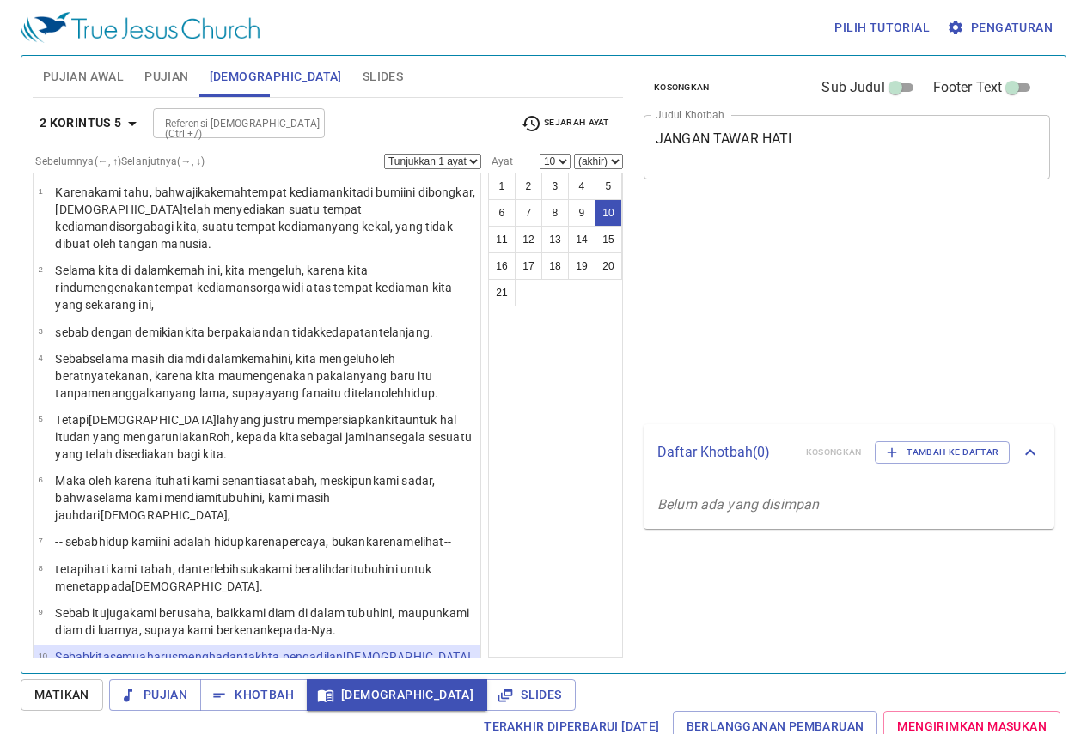
select select "10"
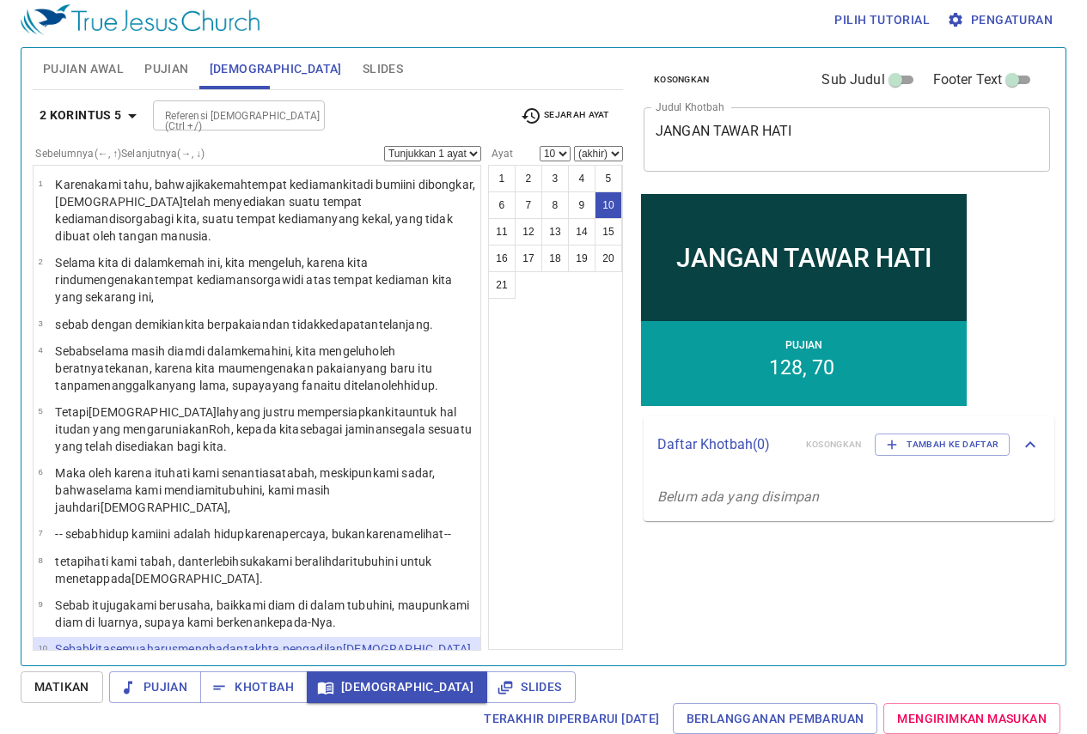
scroll to position [260, 0]
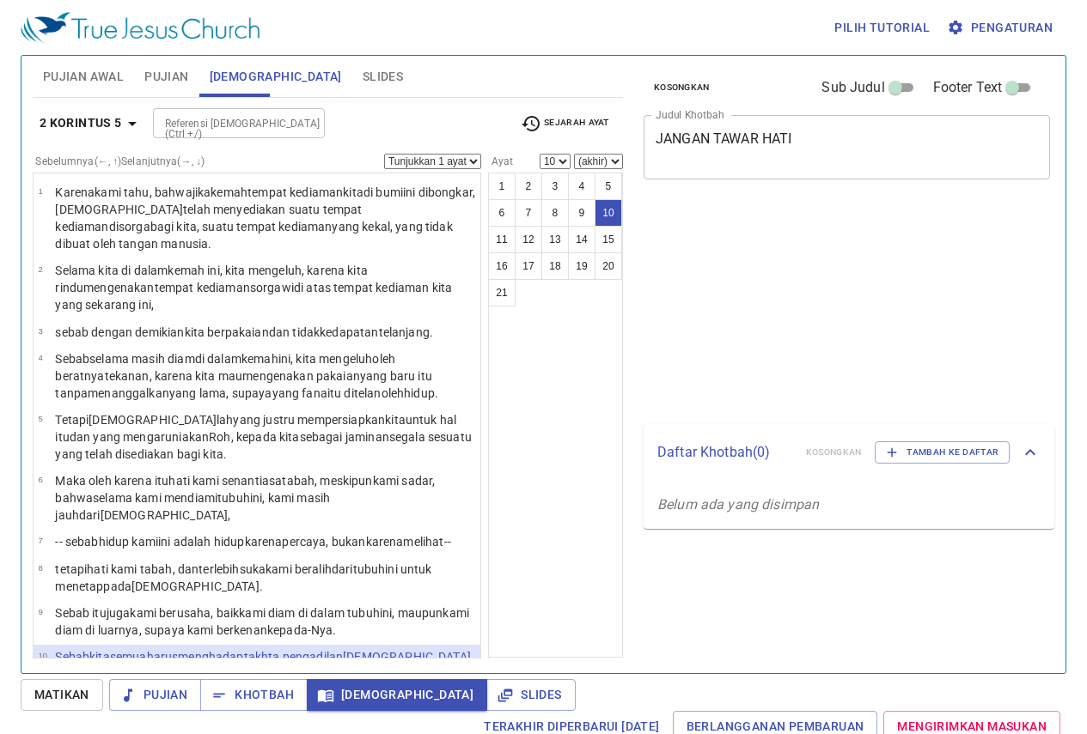
select select "10"
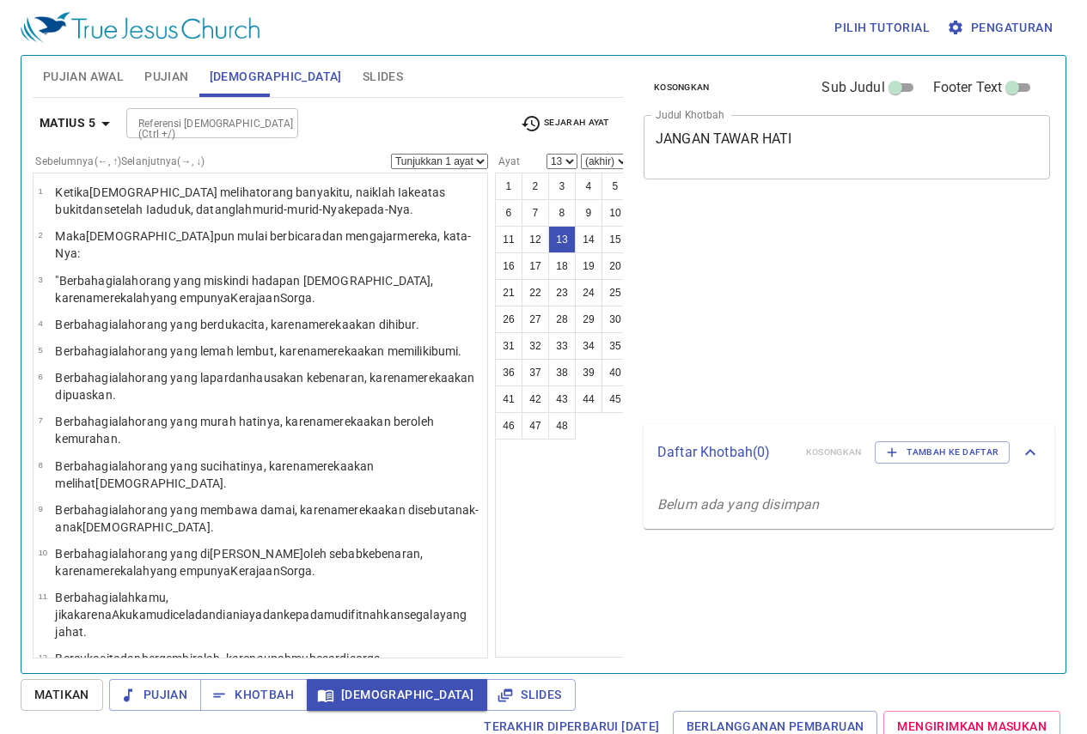
select select "13"
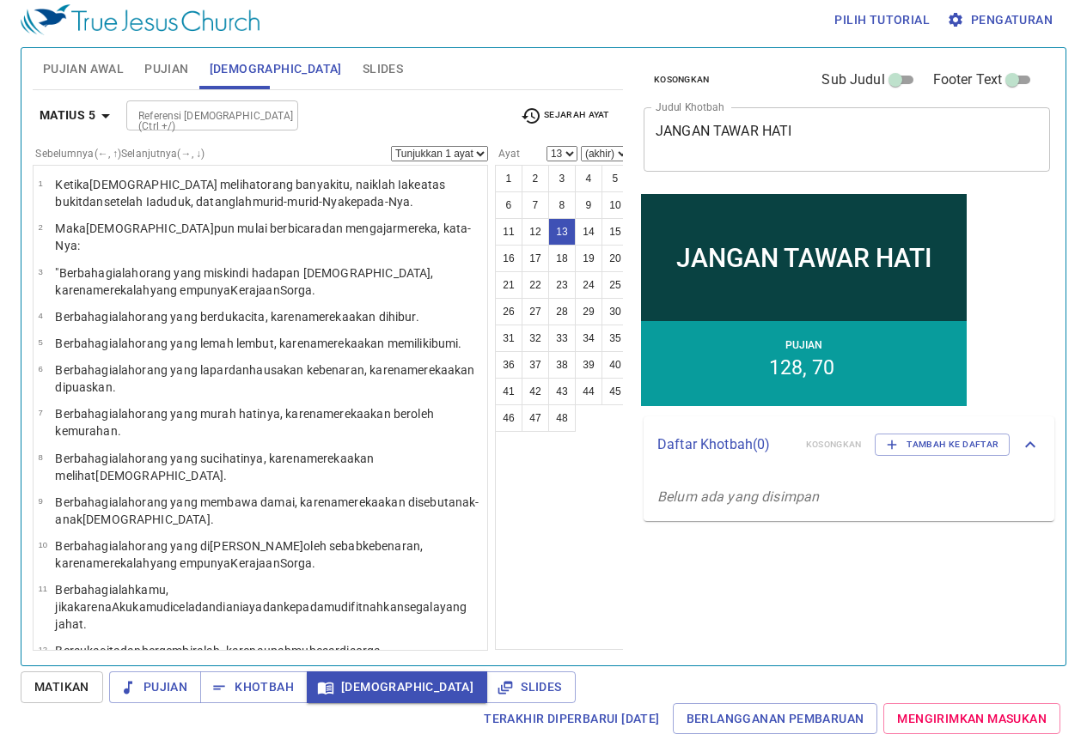
scroll to position [174, 0]
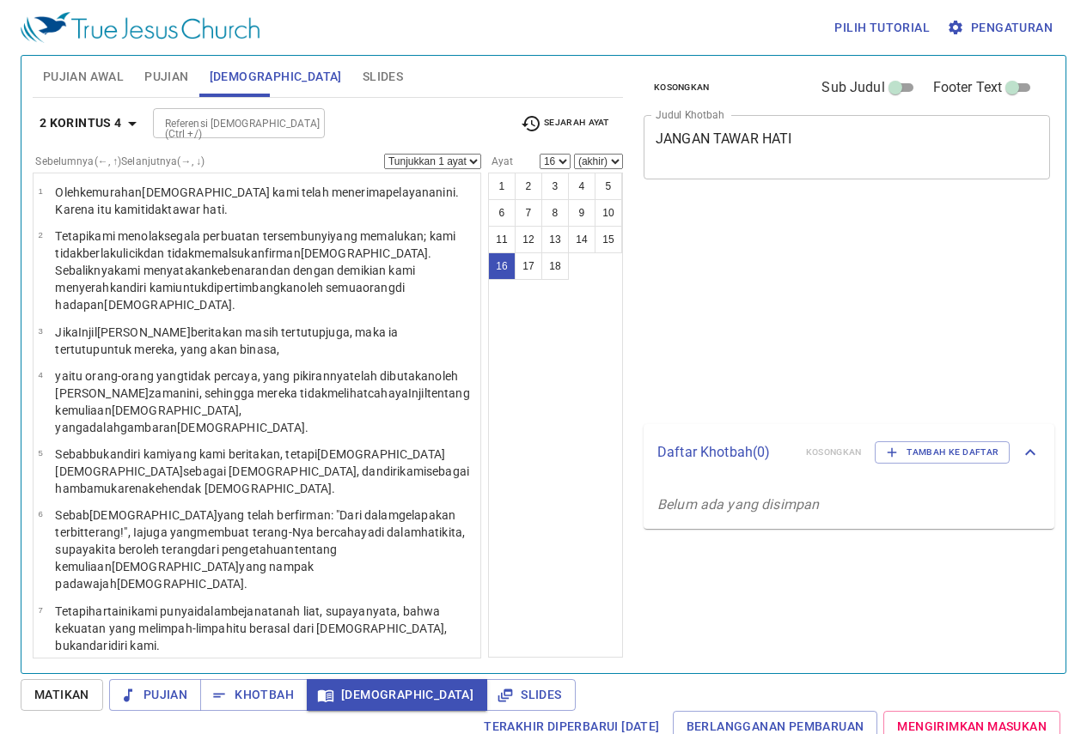
select select "16"
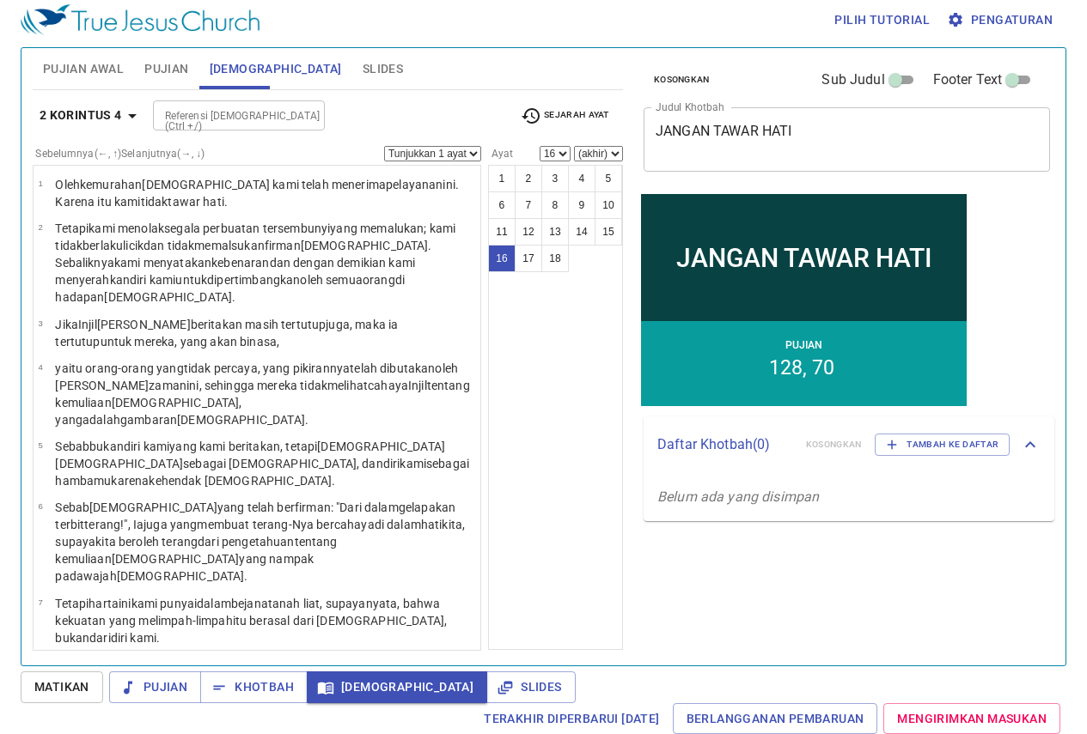
scroll to position [562, 0]
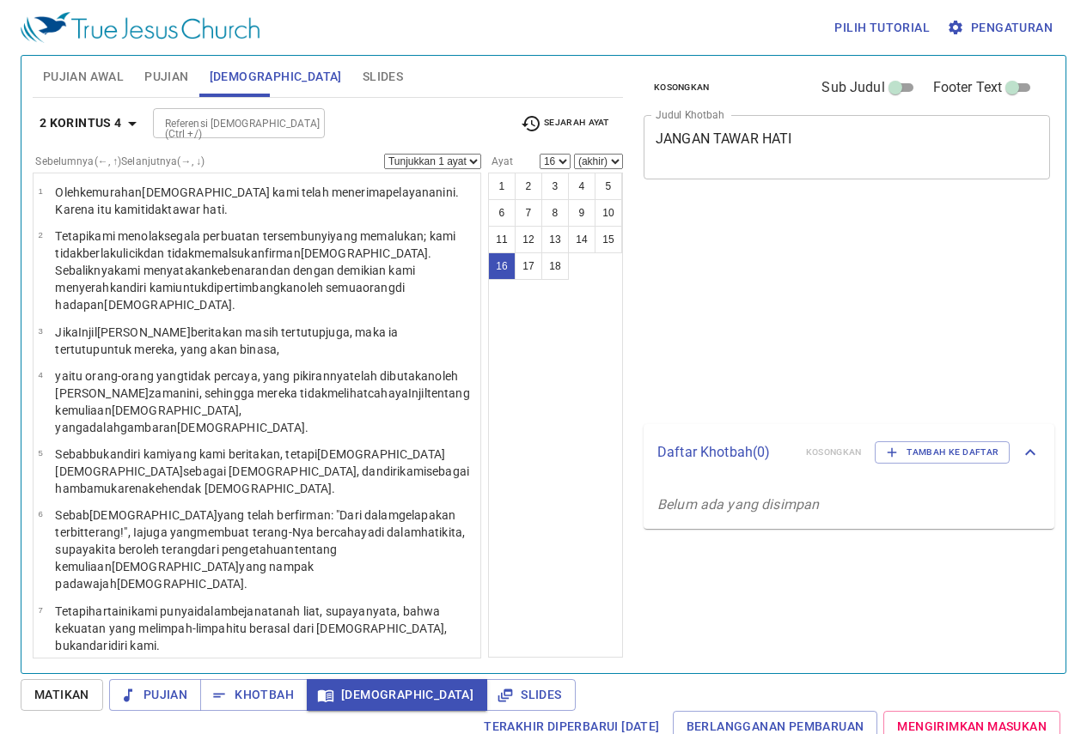
select select "16"
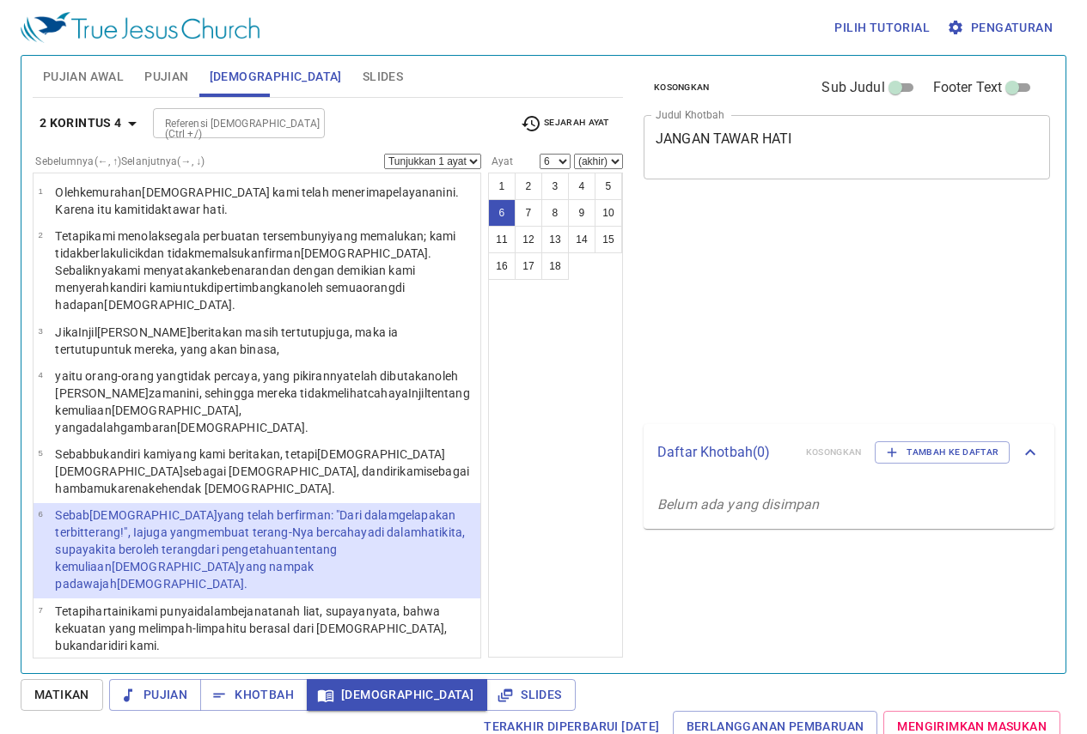
select select "6"
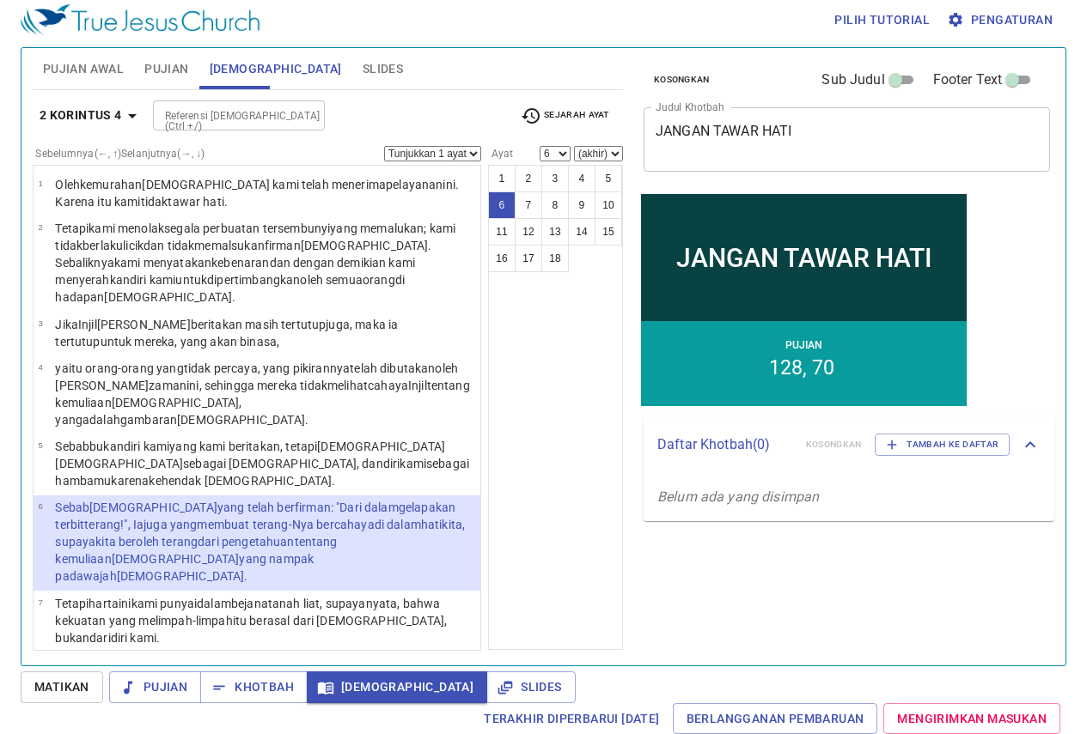
scroll to position [76, 0]
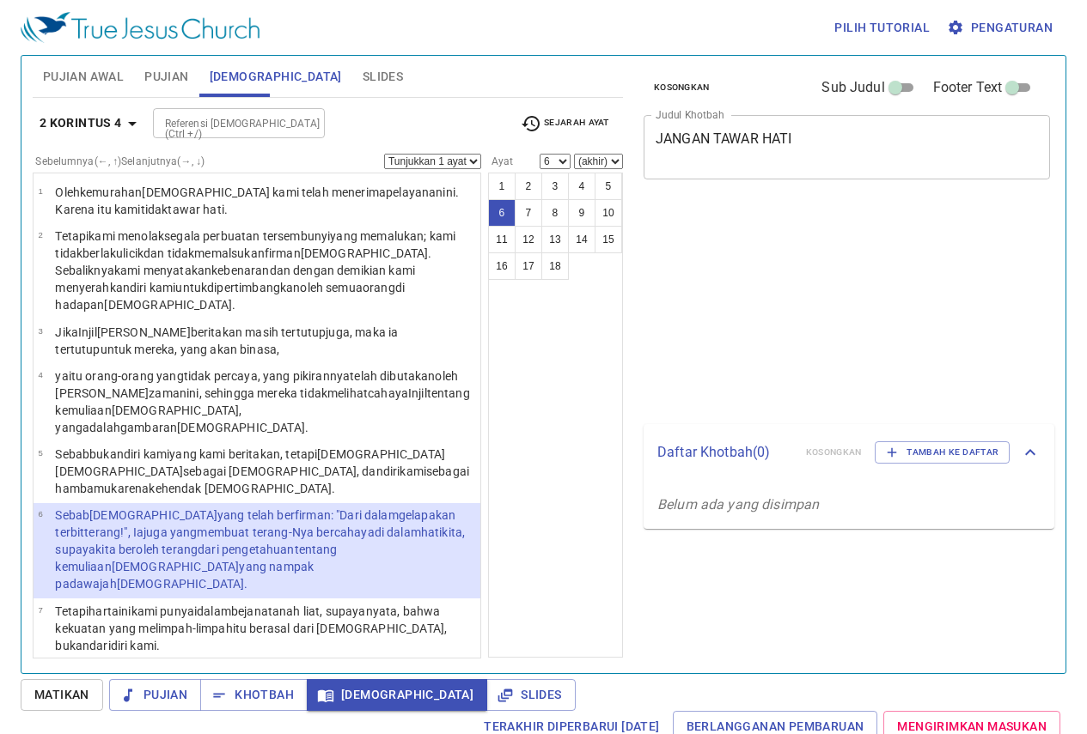
select select "6"
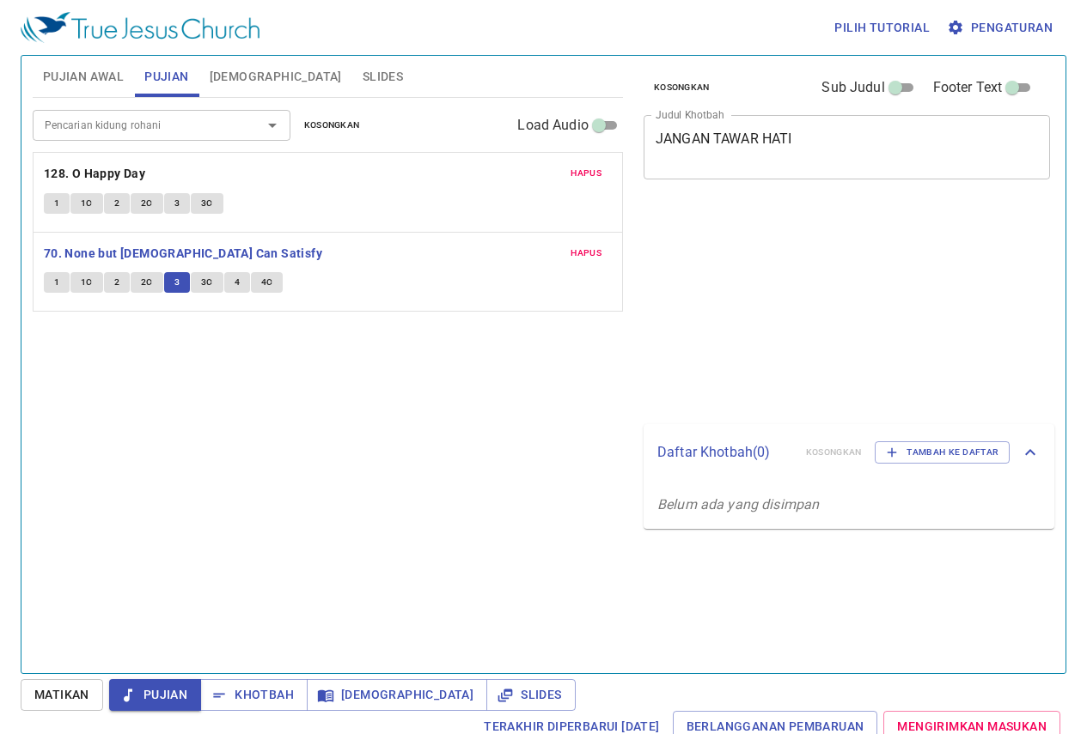
scroll to position [8, 0]
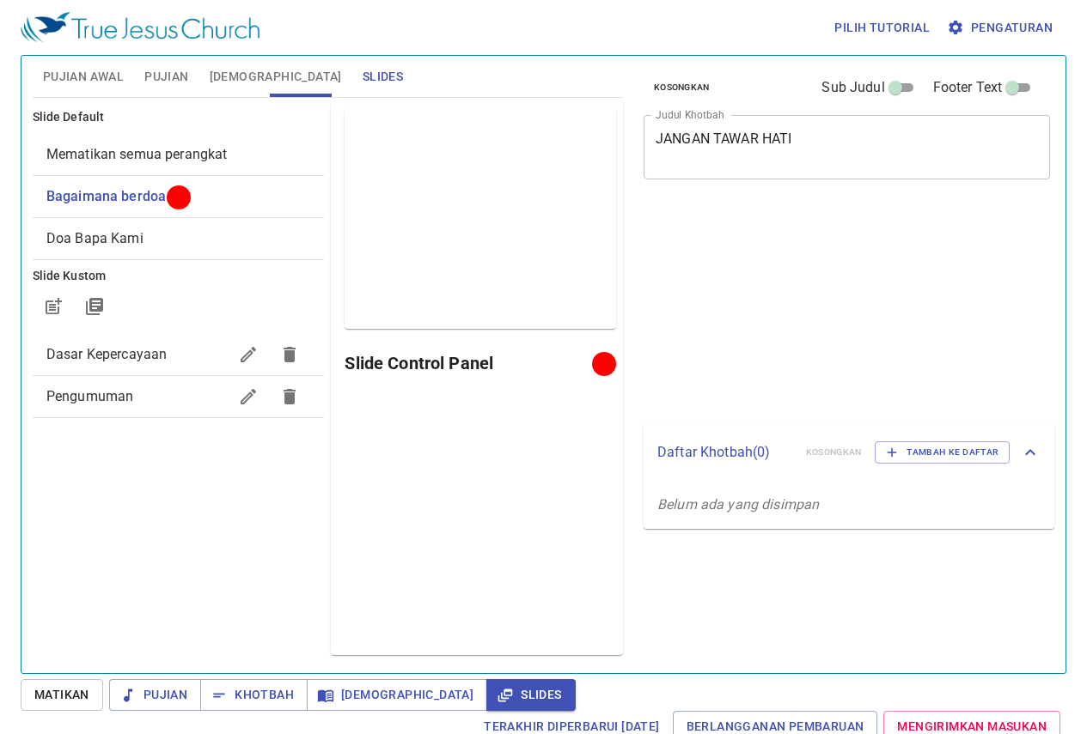
scroll to position [8, 0]
